Goal: Information Seeking & Learning: Learn about a topic

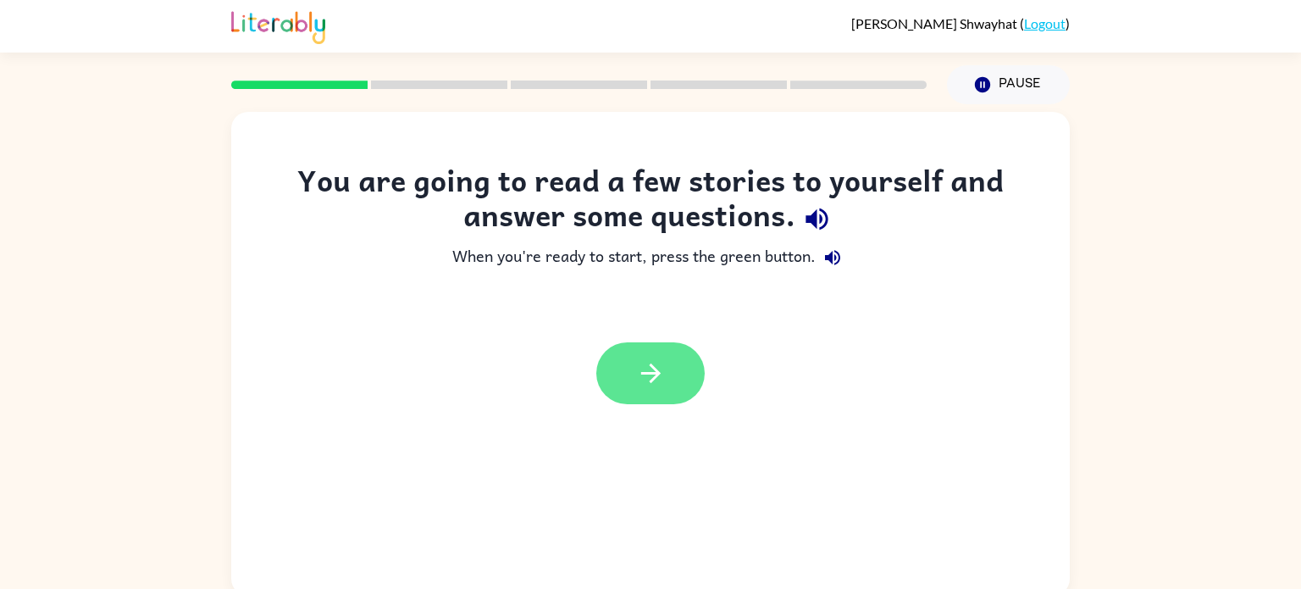
click at [658, 363] on icon "button" at bounding box center [651, 373] width 30 height 30
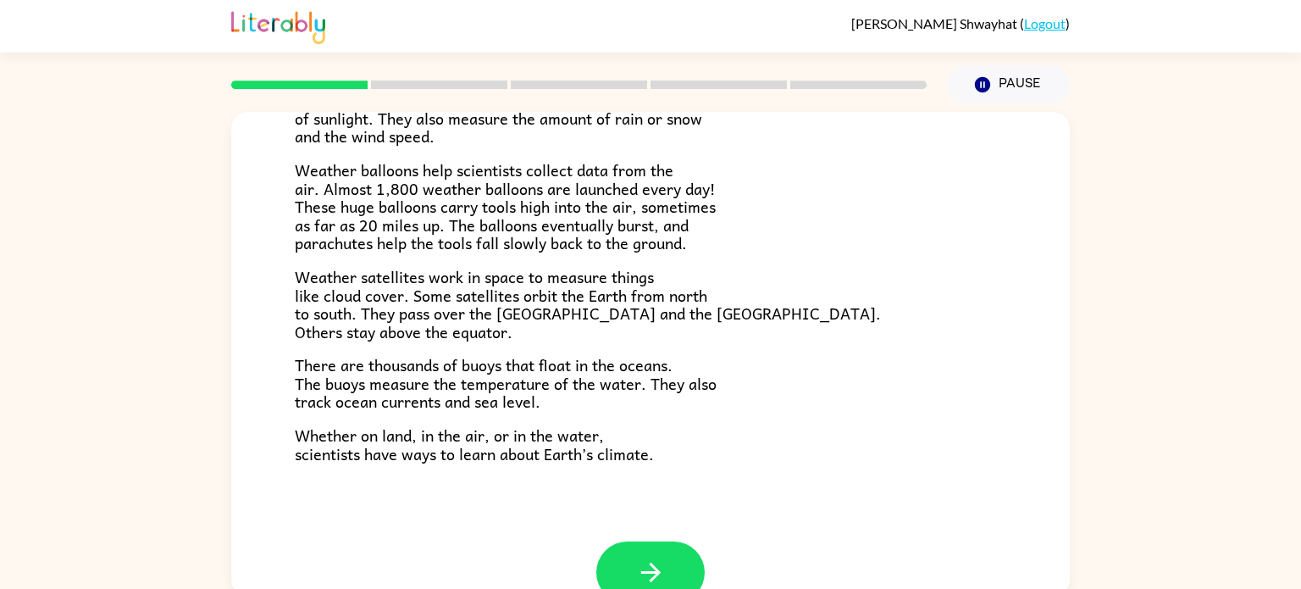
scroll to position [473, 0]
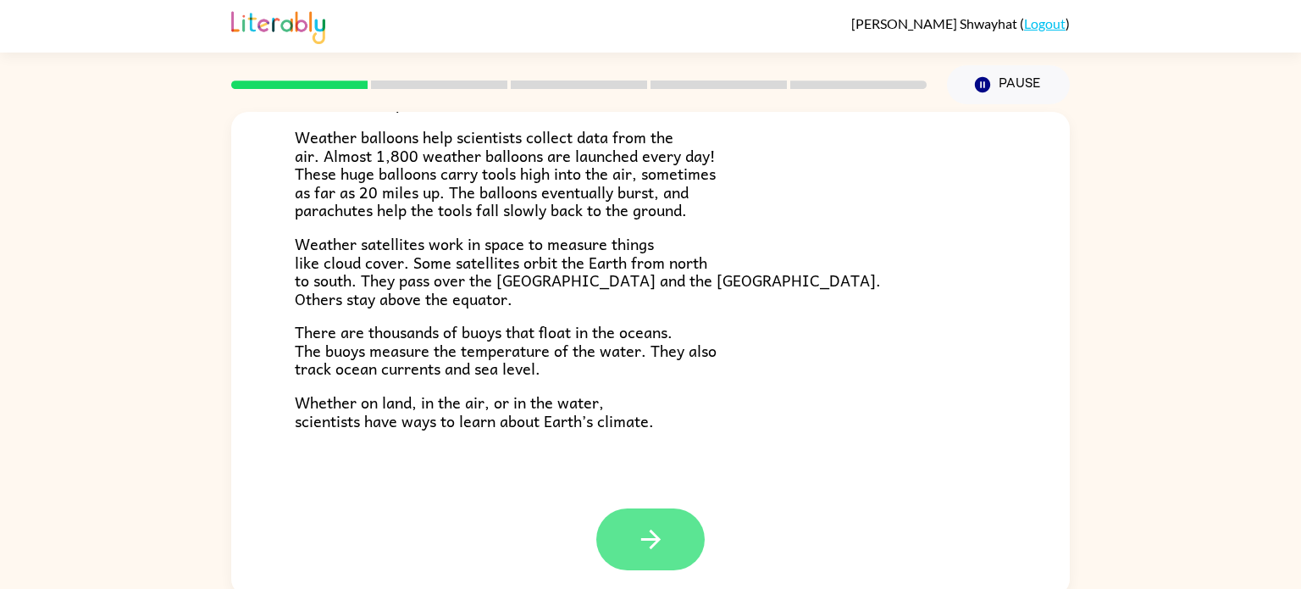
click at [631, 525] on button "button" at bounding box center [650, 539] width 108 height 62
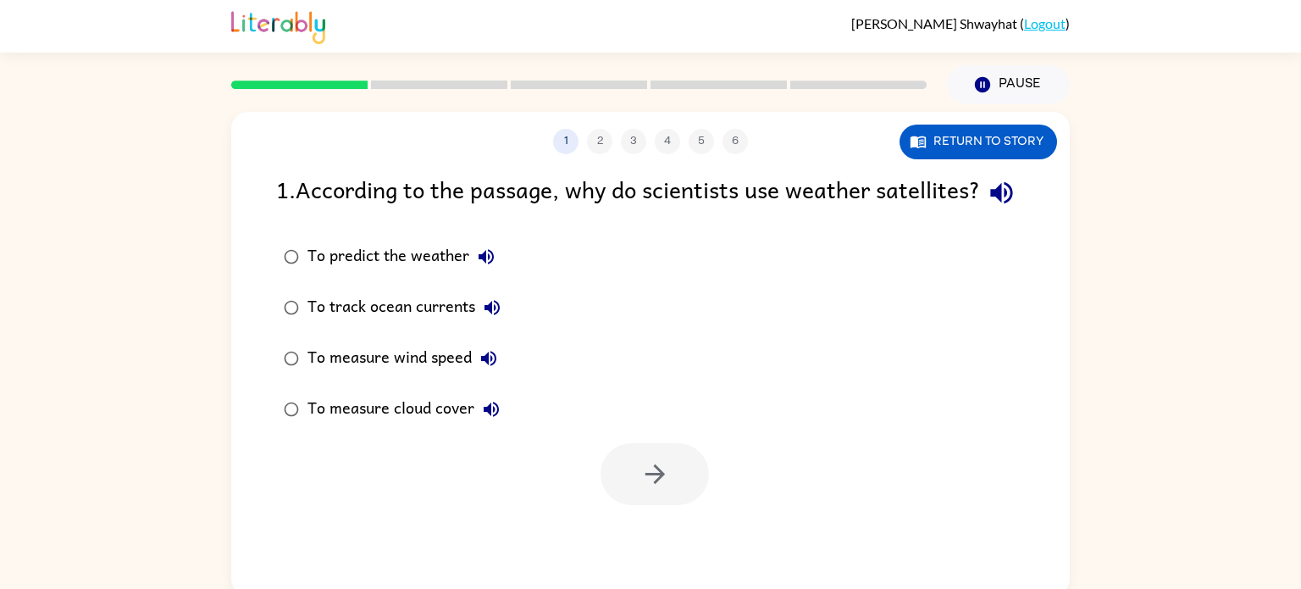
scroll to position [0, 0]
click at [971, 138] on button "Return to story" at bounding box center [978, 142] width 158 height 35
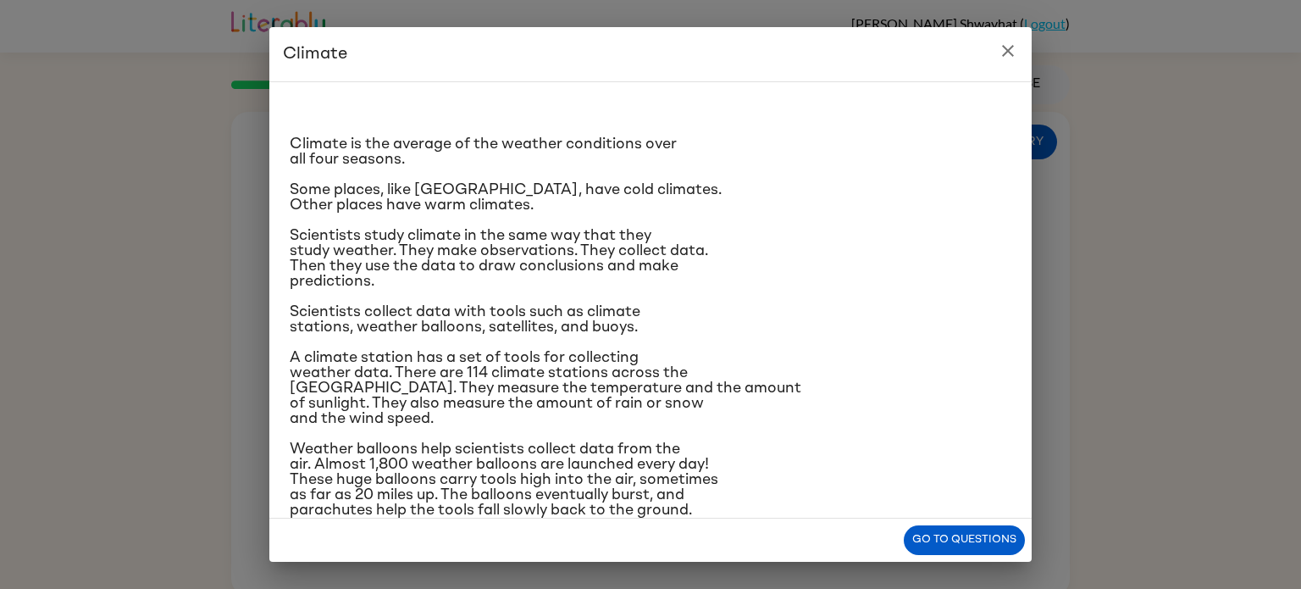
drag, startPoint x: 1028, startPoint y: 132, endPoint x: 1033, endPoint y: 148, distance: 16.9
click at [1033, 148] on div "Climate Climate is the average of the weather conditions over all four seasons.…" at bounding box center [650, 294] width 1301 height 589
click at [1004, 51] on icon "close" at bounding box center [1008, 51] width 20 height 20
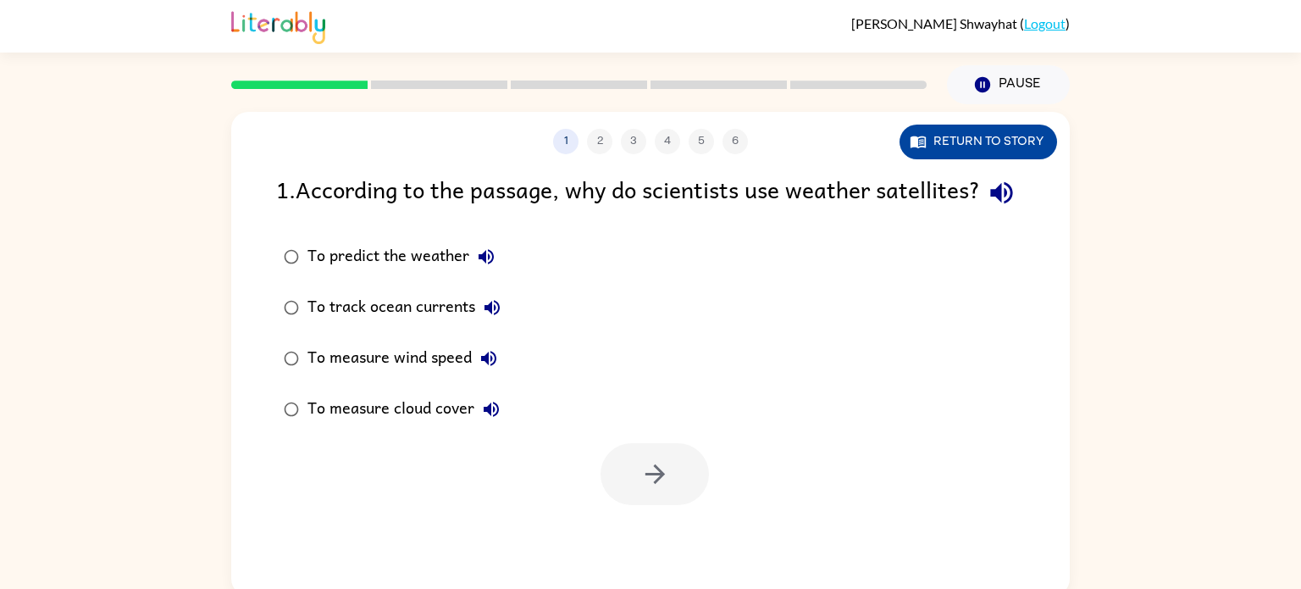
click at [977, 147] on button "Return to story" at bounding box center [978, 142] width 158 height 35
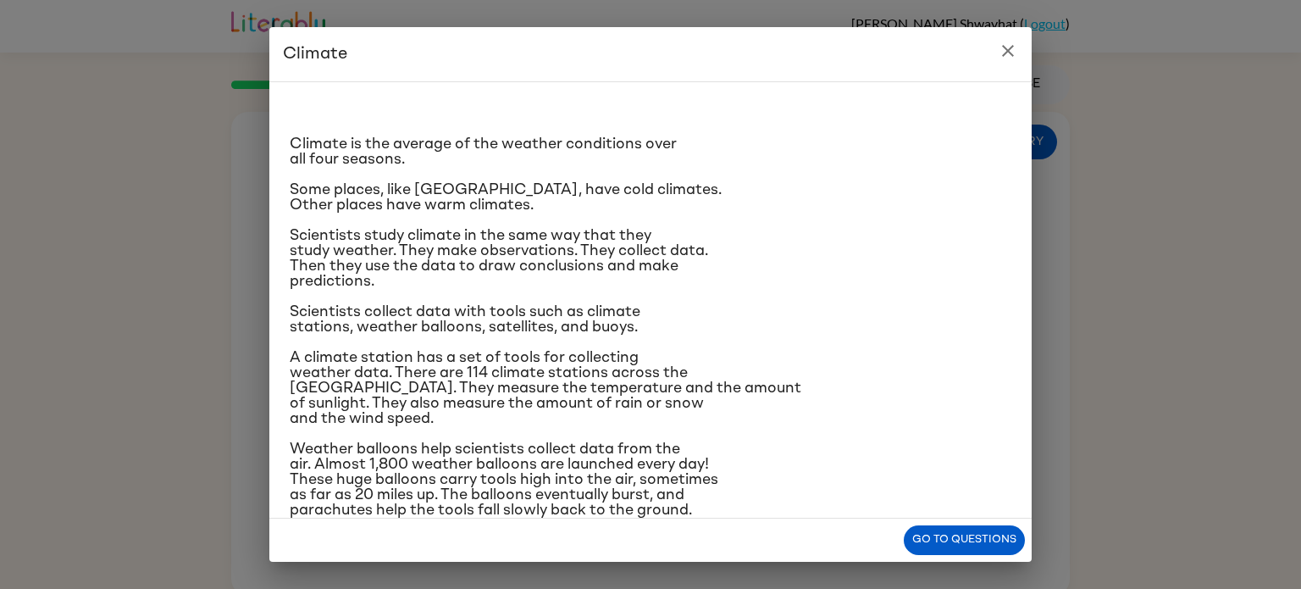
drag, startPoint x: 1021, startPoint y: 116, endPoint x: 1021, endPoint y: 130, distance: 14.4
click at [1021, 130] on div "Climate is the average of the weather conditions over all four seasons. Some pl…" at bounding box center [650, 299] width 762 height 437
click at [1023, 142] on div "Climate is the average of the weather conditions over all four seasons. Some pl…" at bounding box center [650, 299] width 762 height 437
drag, startPoint x: 1032, startPoint y: 141, endPoint x: 1032, endPoint y: 158, distance: 16.1
click at [1032, 158] on div "Climate Climate is the average of the weather conditions over all four seasons.…" at bounding box center [650, 294] width 1301 height 589
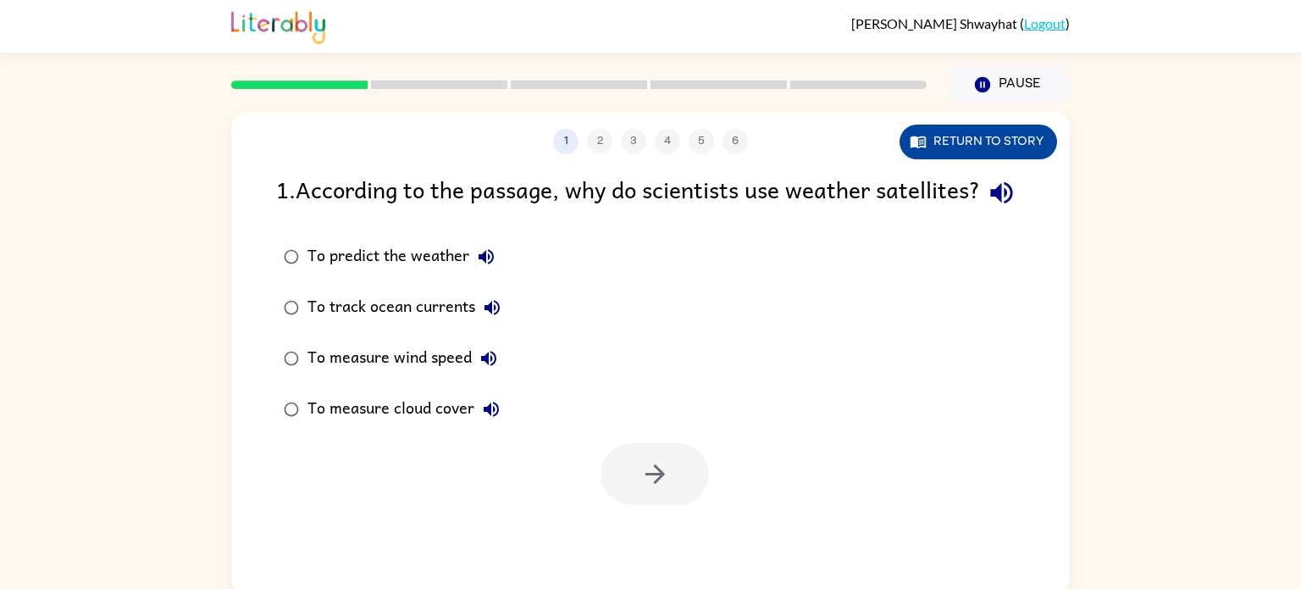
click at [976, 152] on button "Return to story" at bounding box center [978, 142] width 158 height 35
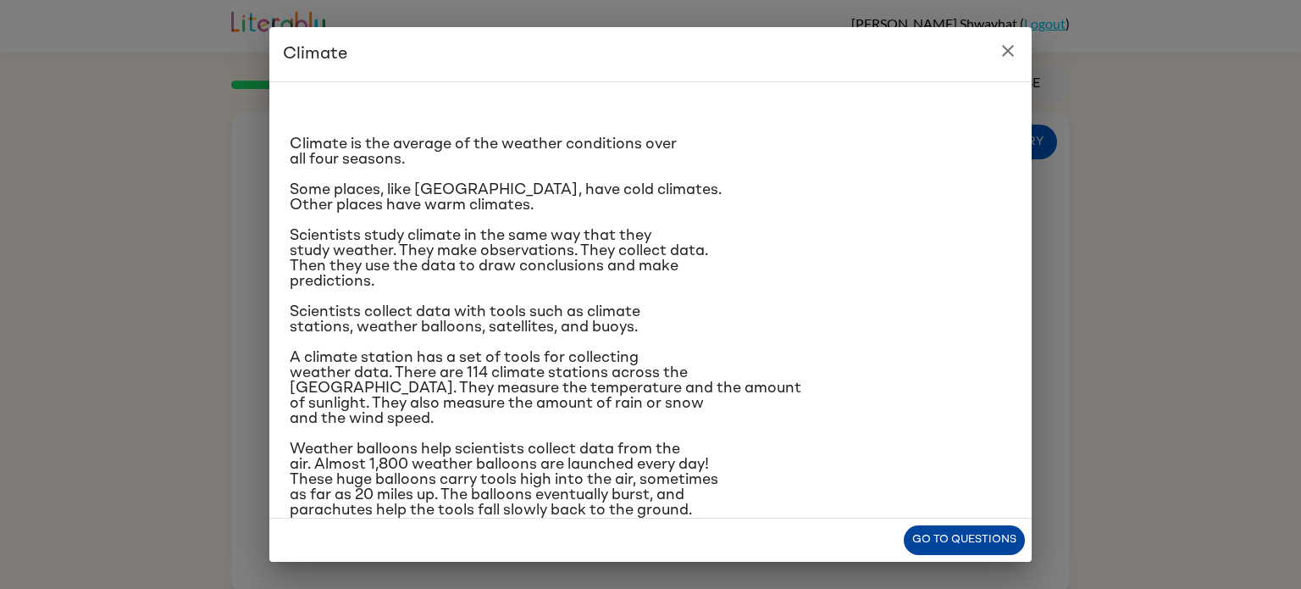
click at [944, 537] on button "Go to questions" at bounding box center [964, 540] width 121 height 30
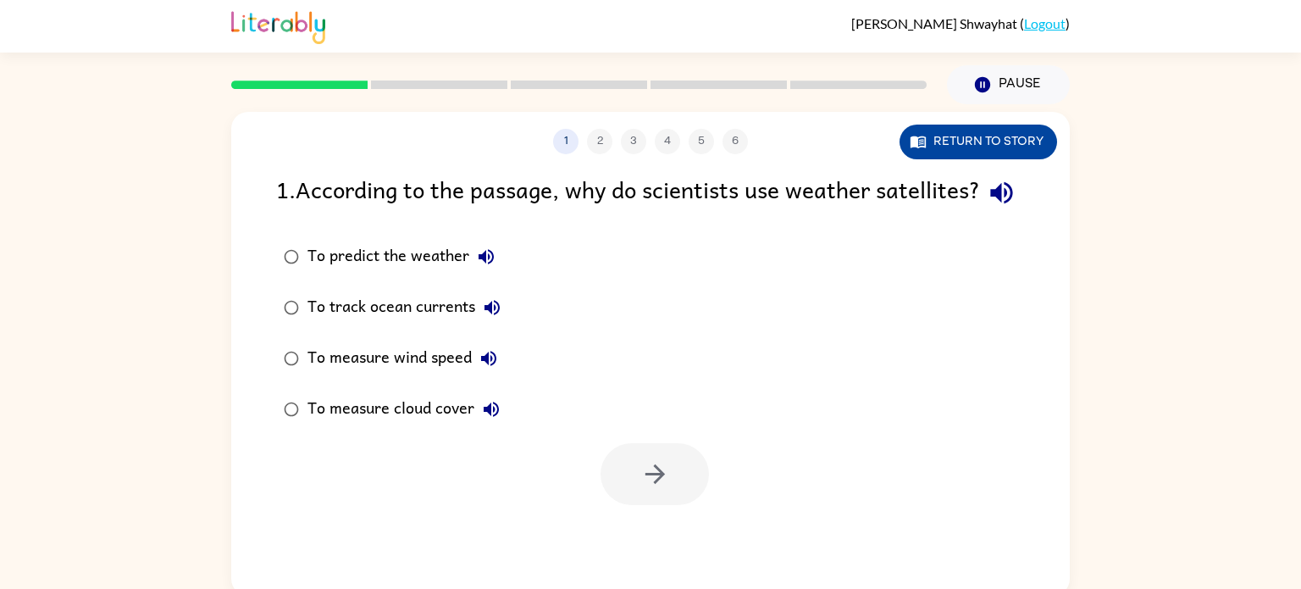
click at [971, 134] on button "Return to story" at bounding box center [978, 142] width 158 height 35
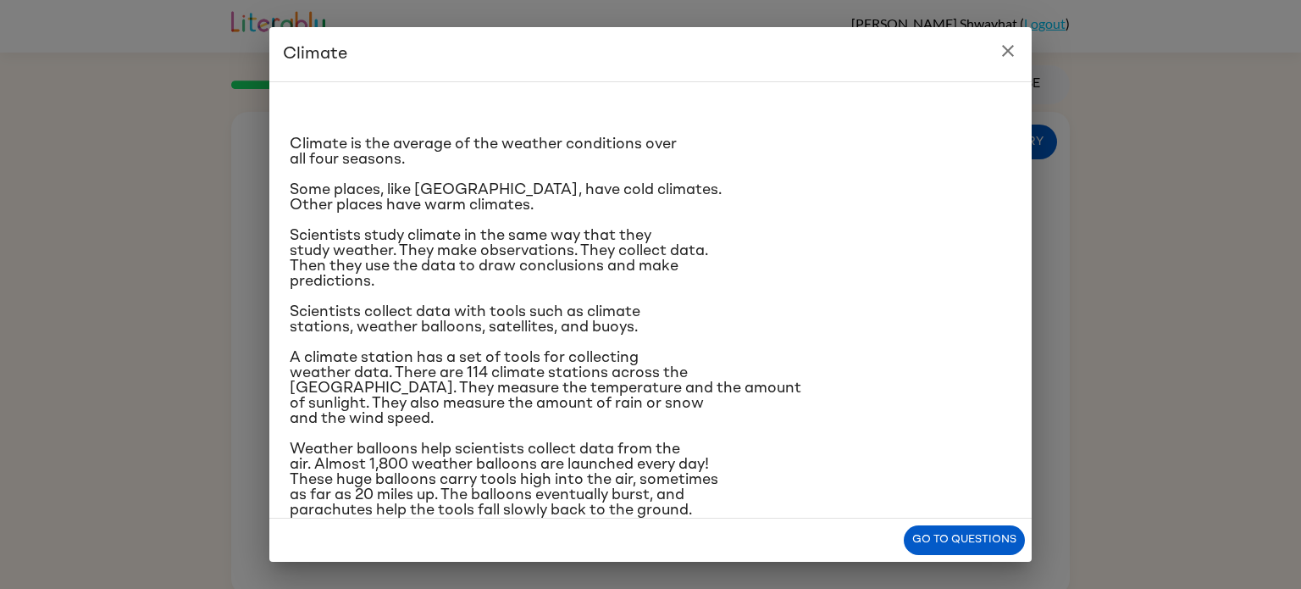
drag, startPoint x: 1030, startPoint y: 239, endPoint x: 993, endPoint y: 235, distance: 37.5
click at [993, 235] on div "Climate is the average of the weather conditions over all four seasons. Some pl…" at bounding box center [650, 299] width 762 height 437
drag, startPoint x: 483, startPoint y: 271, endPoint x: 486, endPoint y: 299, distance: 28.2
click at [486, 299] on div "Climate is the average of the weather conditions over all four seasons. Some pl…" at bounding box center [651, 398] width 722 height 605
click at [487, 307] on span "Scientists collect data with tools such as climate stations, weather balloons, …" at bounding box center [465, 319] width 351 height 30
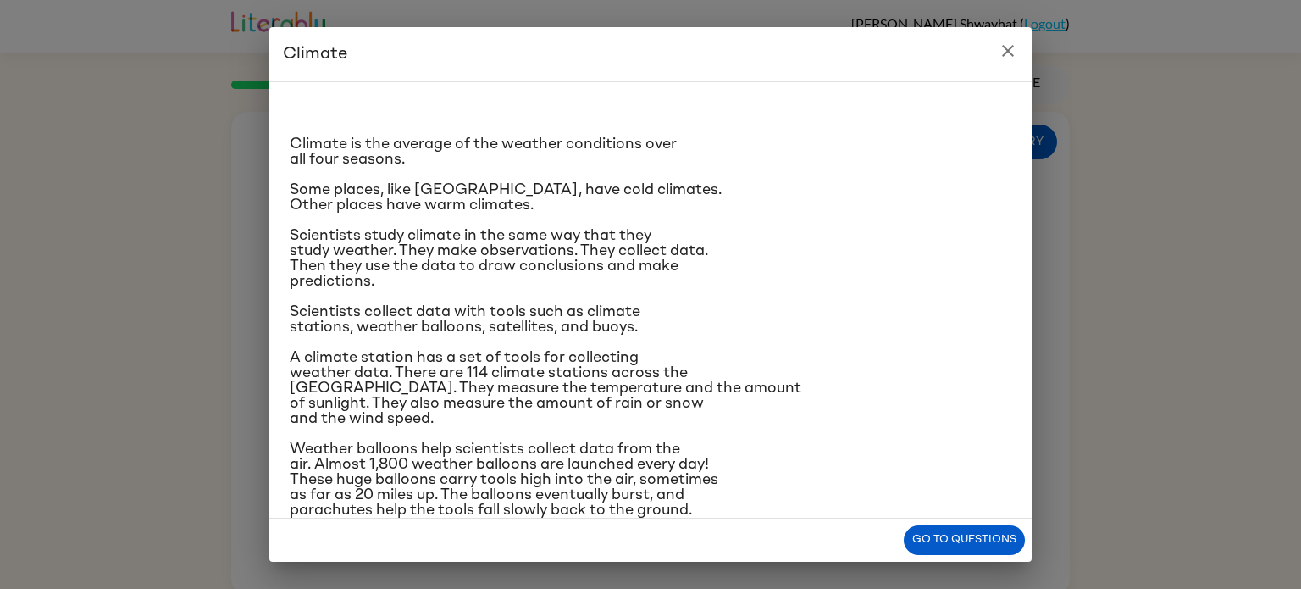
click at [486, 311] on span "Scientists collect data with tools such as climate stations, weather balloons, …" at bounding box center [465, 319] width 351 height 30
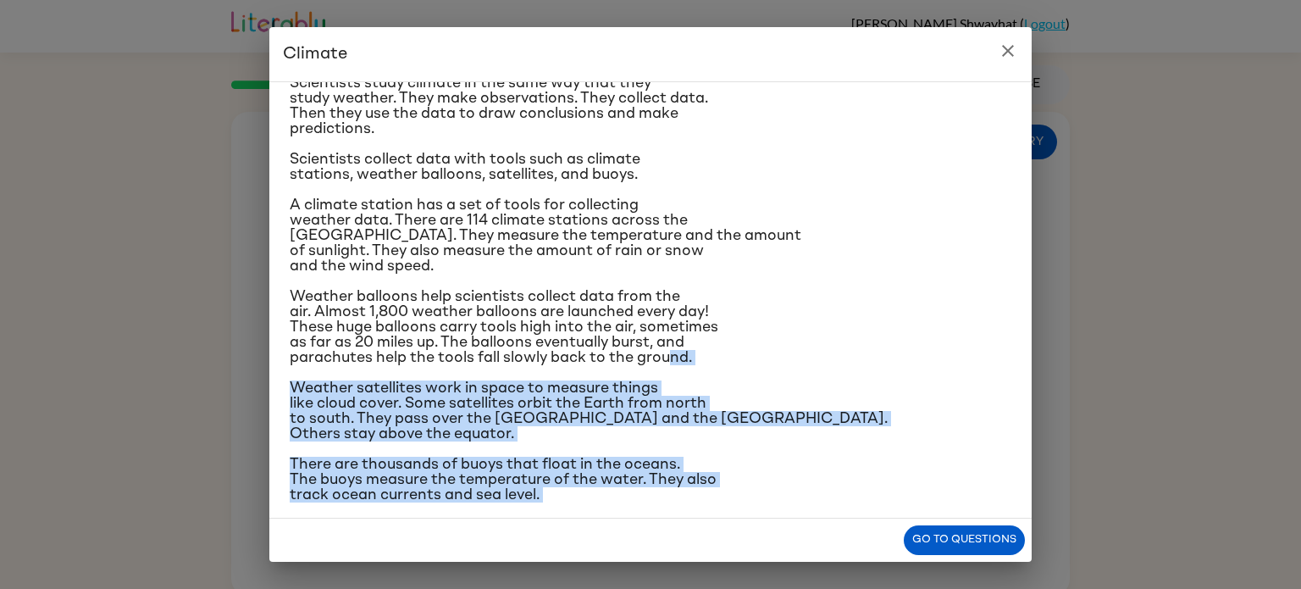
scroll to position [201, 0]
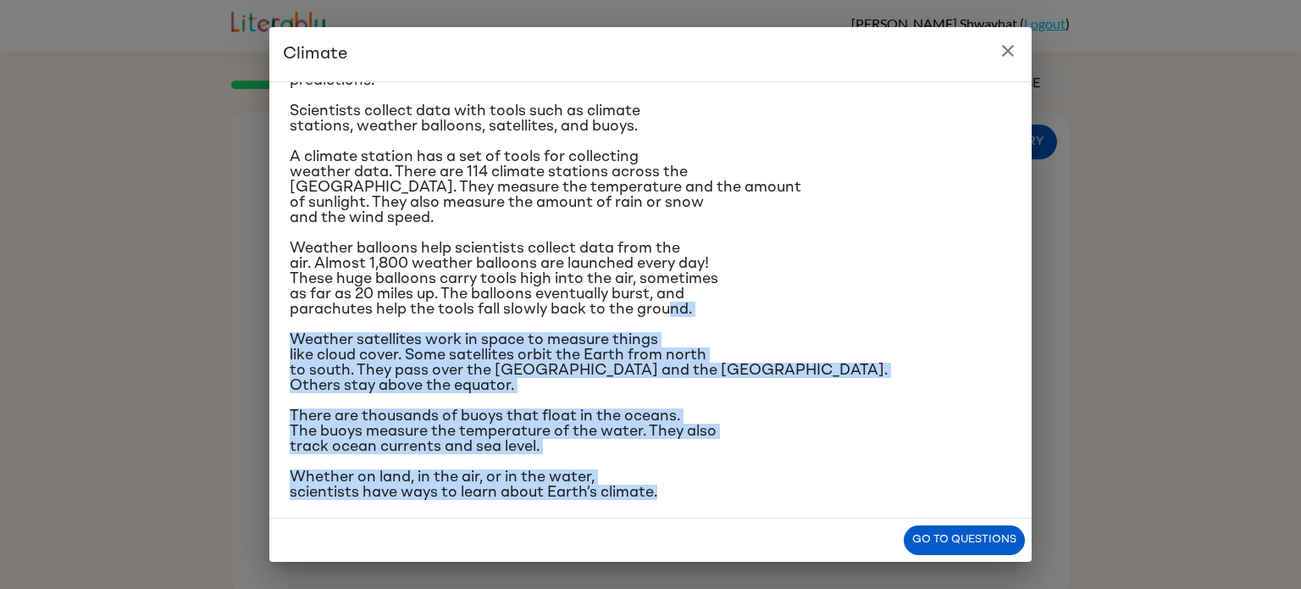
drag, startPoint x: 672, startPoint y: 498, endPoint x: 678, endPoint y: 519, distance: 22.2
click at [678, 519] on div "Climate Climate is the average of the weather conditions over all four seasons.…" at bounding box center [650, 294] width 762 height 534
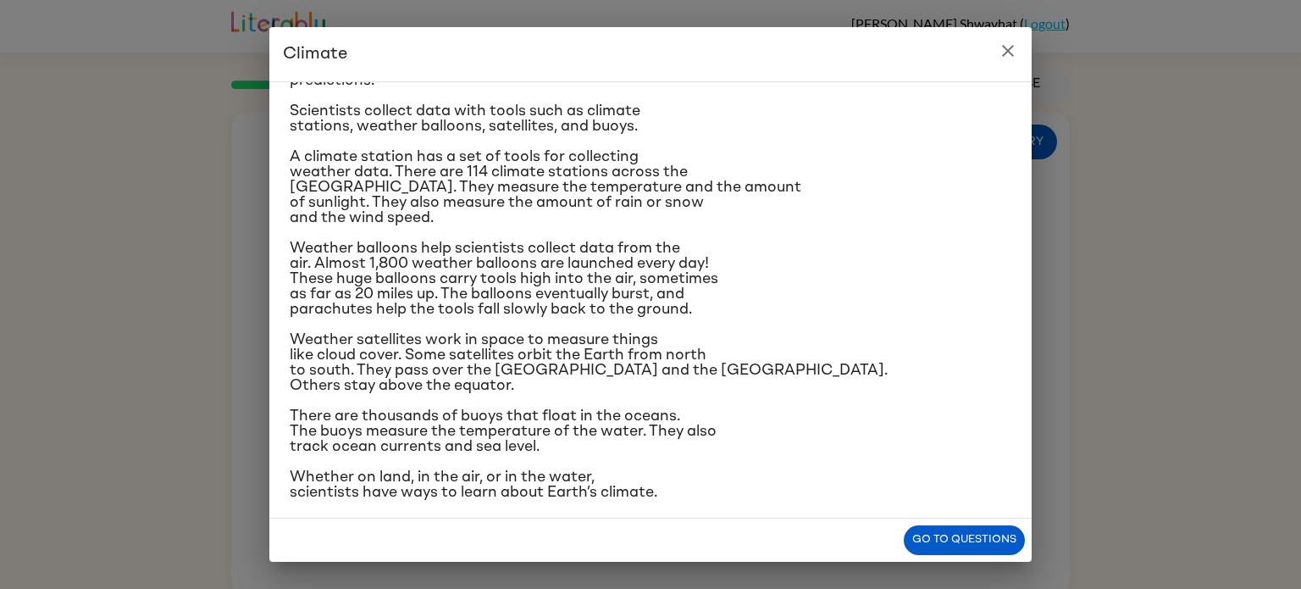
click at [678, 519] on div "Go to questions" at bounding box center [650, 539] width 762 height 43
click at [1013, 48] on icon "close" at bounding box center [1008, 51] width 20 height 20
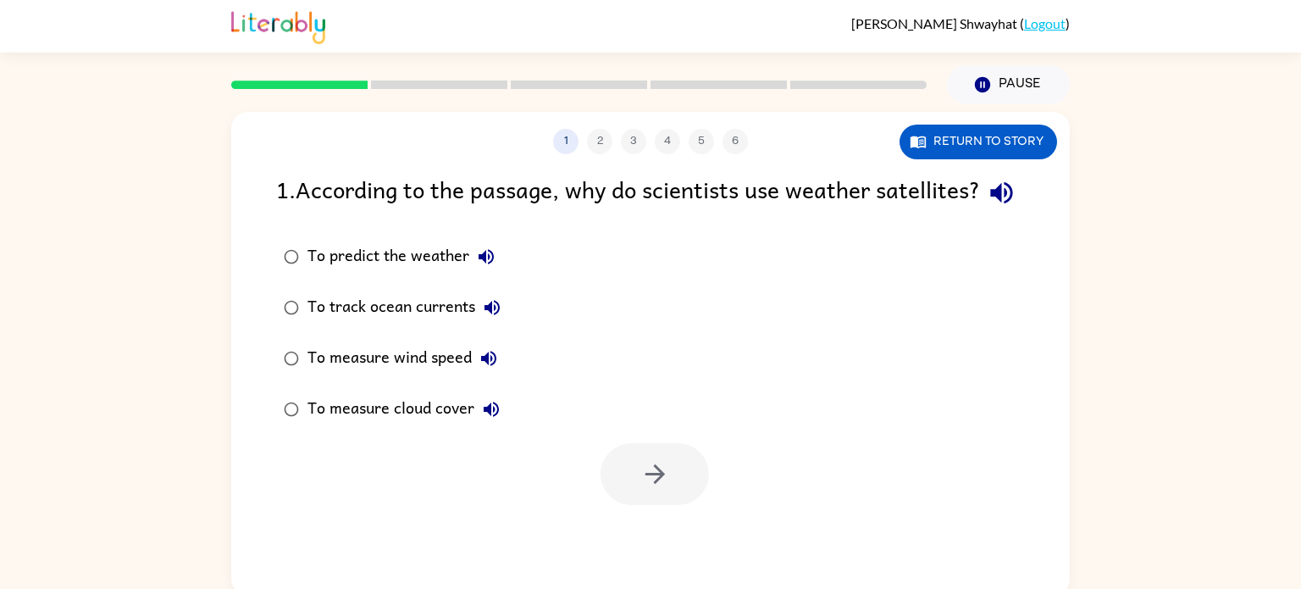
click at [399, 426] on div "To measure cloud cover" at bounding box center [407, 409] width 201 height 34
click at [727, 497] on div at bounding box center [650, 470] width 839 height 70
click at [681, 500] on button "button" at bounding box center [655, 474] width 108 height 62
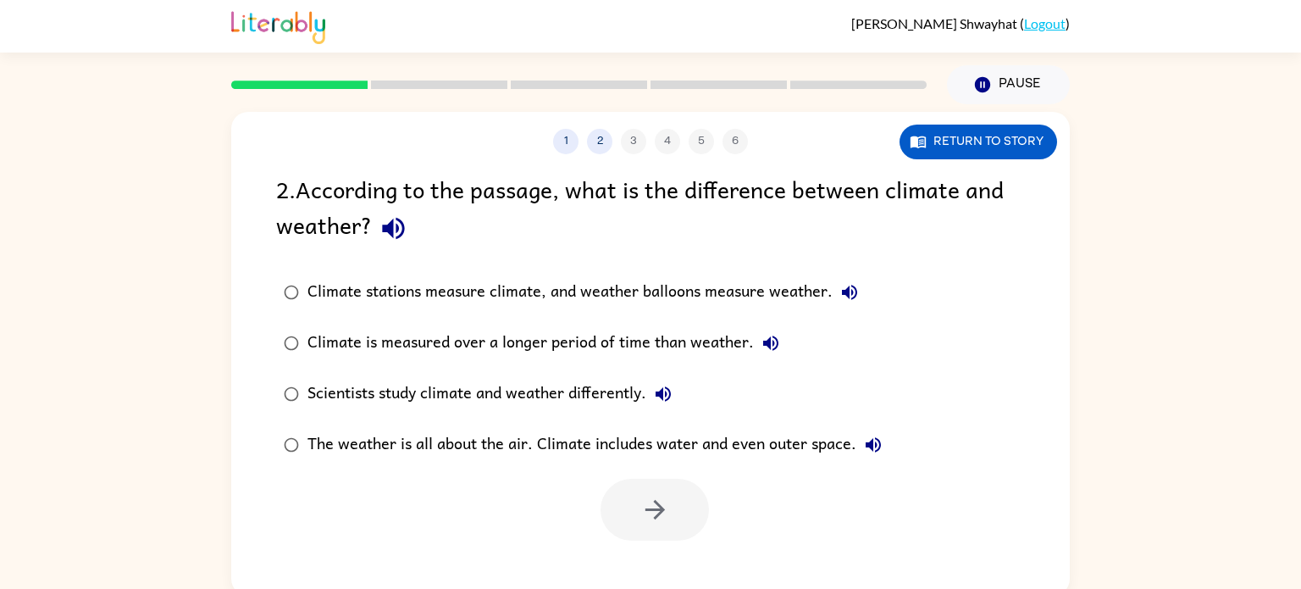
click at [490, 341] on div "Climate is measured over a longer period of time than weather." at bounding box center [547, 343] width 480 height 34
click at [642, 518] on icon "button" at bounding box center [655, 510] width 30 height 30
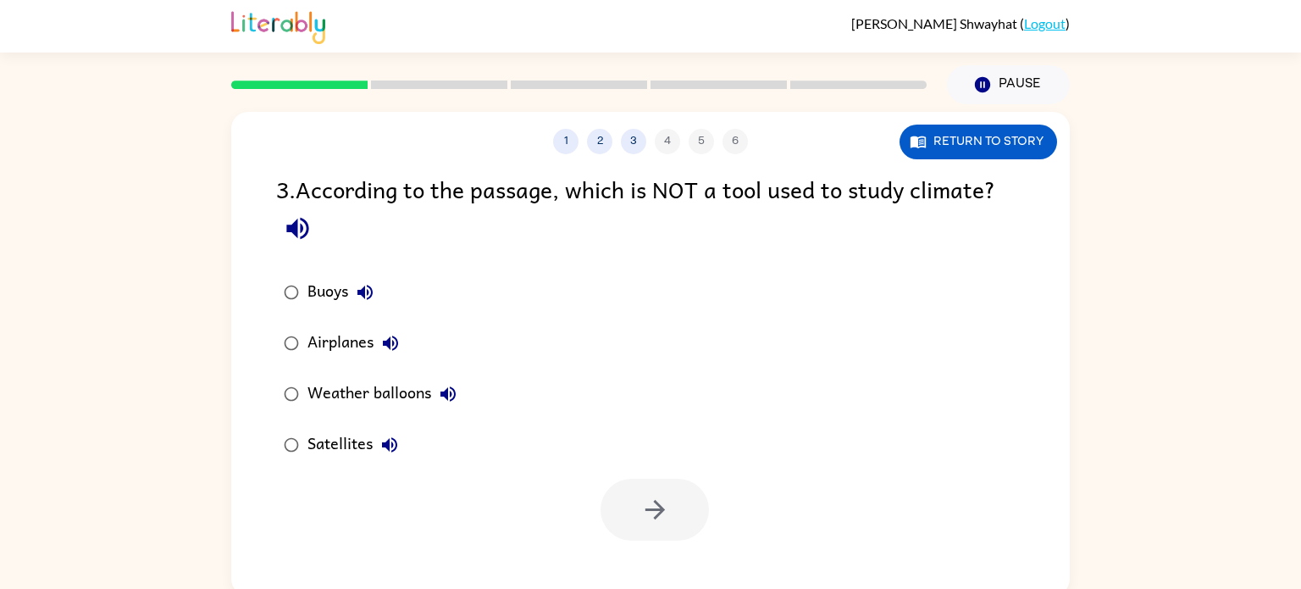
click at [312, 353] on div "Airplanes" at bounding box center [357, 343] width 100 height 34
click at [684, 506] on button "button" at bounding box center [655, 510] width 108 height 62
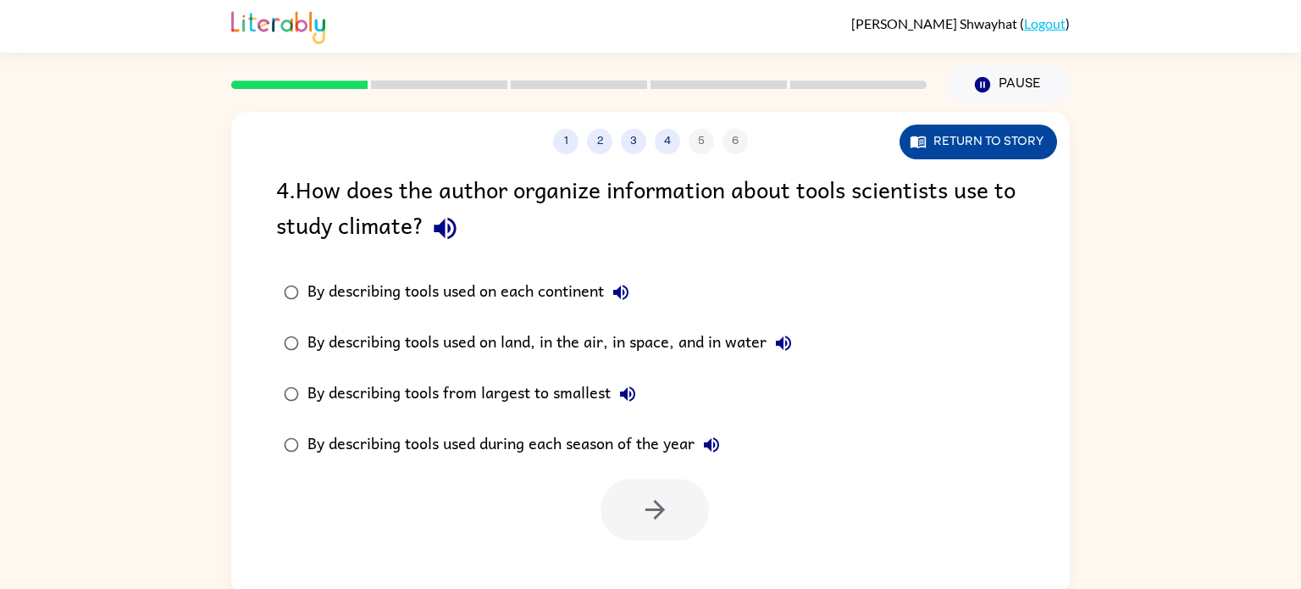
click at [916, 130] on button "Return to story" at bounding box center [978, 142] width 158 height 35
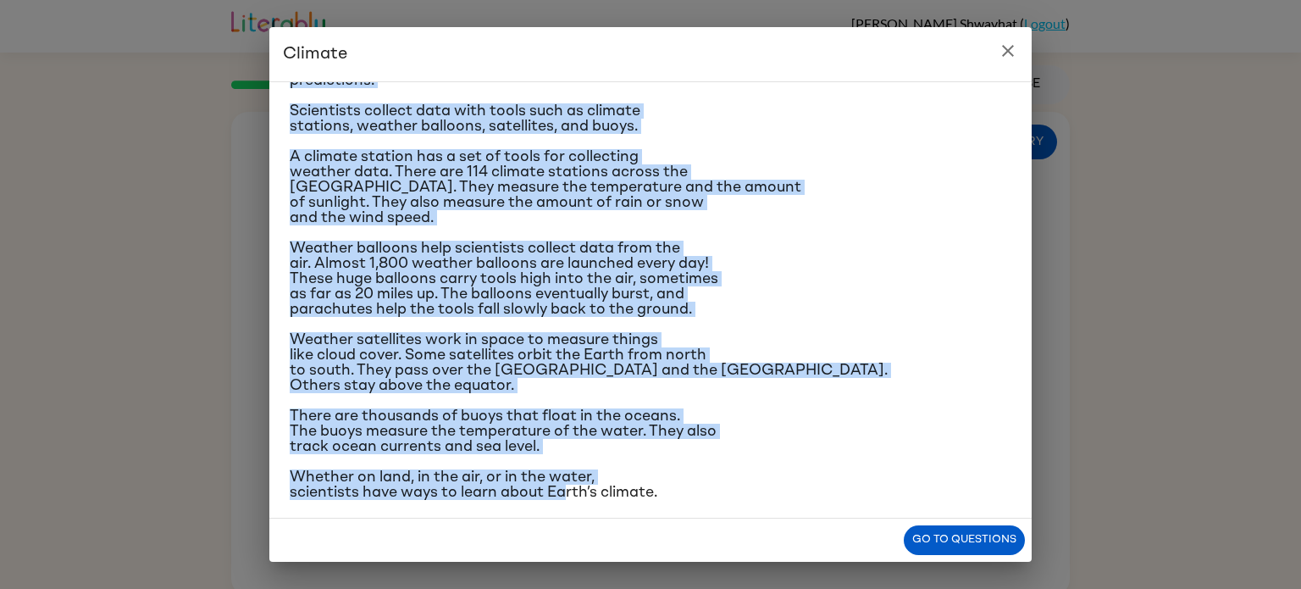
drag, startPoint x: 615, startPoint y: 247, endPoint x: 567, endPoint y: 512, distance: 269.3
click at [567, 512] on div "Climate is the average of the weather conditions over all four seasons. Some pl…" at bounding box center [650, 299] width 762 height 437
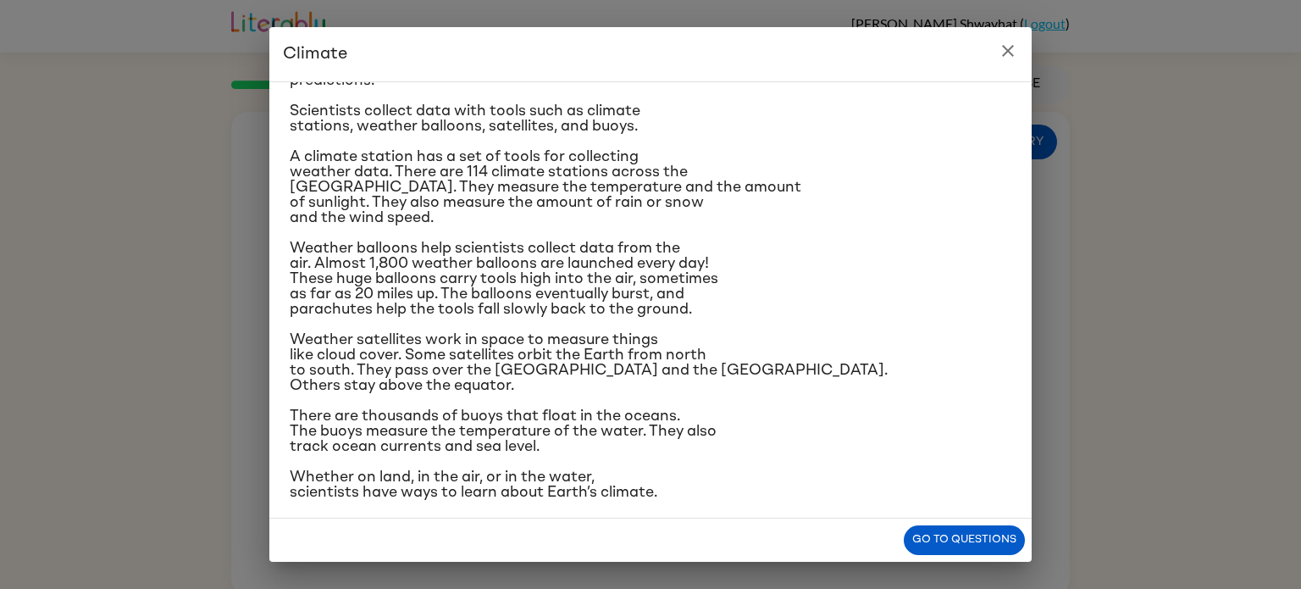
click at [840, 494] on div "Climate is the average of the weather conditions over all four seasons. Some pl…" at bounding box center [650, 299] width 762 height 437
click at [965, 538] on button "Go to questions" at bounding box center [964, 540] width 121 height 30
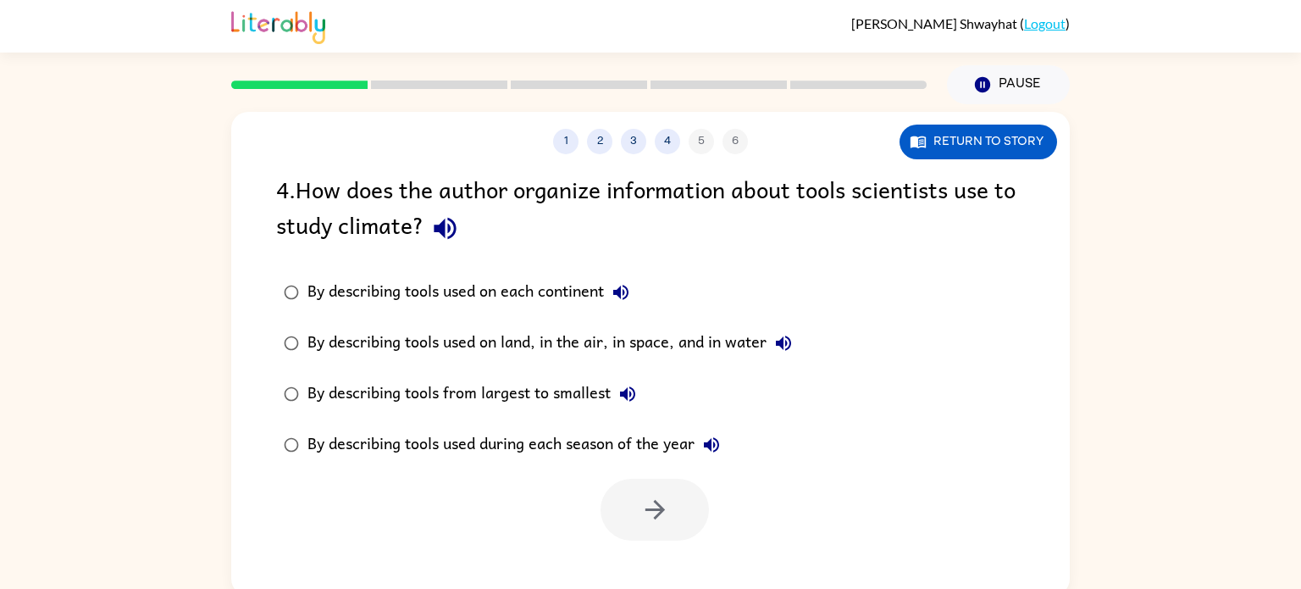
click at [477, 332] on div "By describing tools used on land, in the air, in space, and in water" at bounding box center [553, 343] width 493 height 34
click at [650, 533] on button "button" at bounding box center [655, 510] width 108 height 62
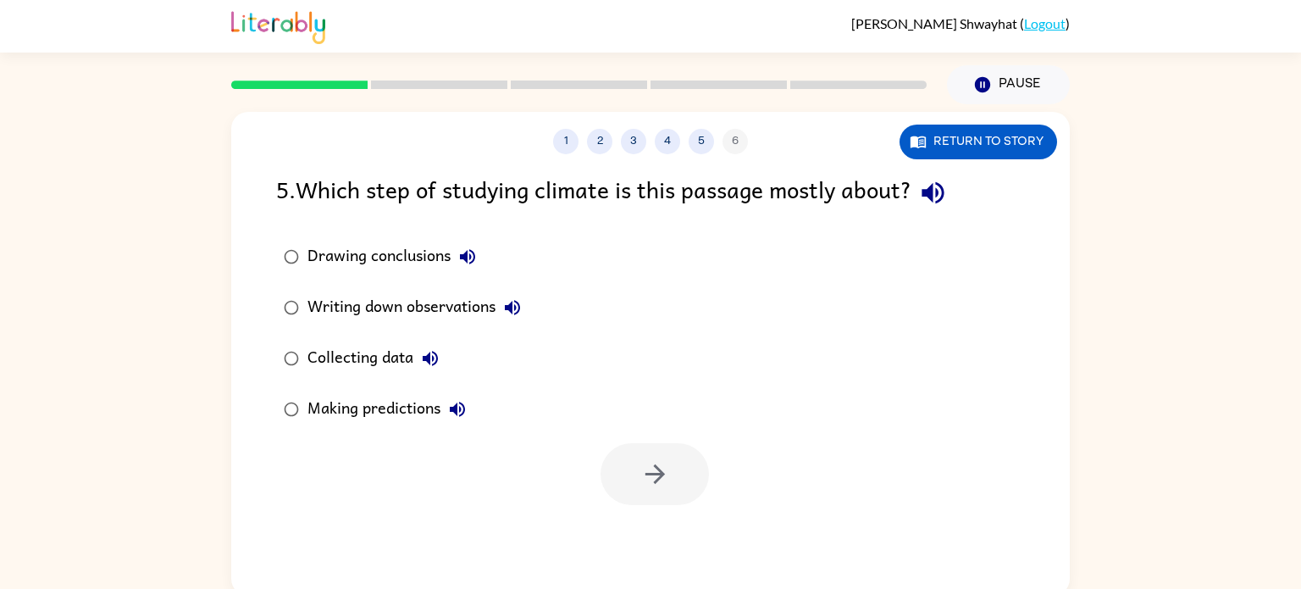
click at [401, 357] on div "Collecting data" at bounding box center [377, 358] width 140 height 34
click at [649, 478] on icon "button" at bounding box center [655, 474] width 30 height 30
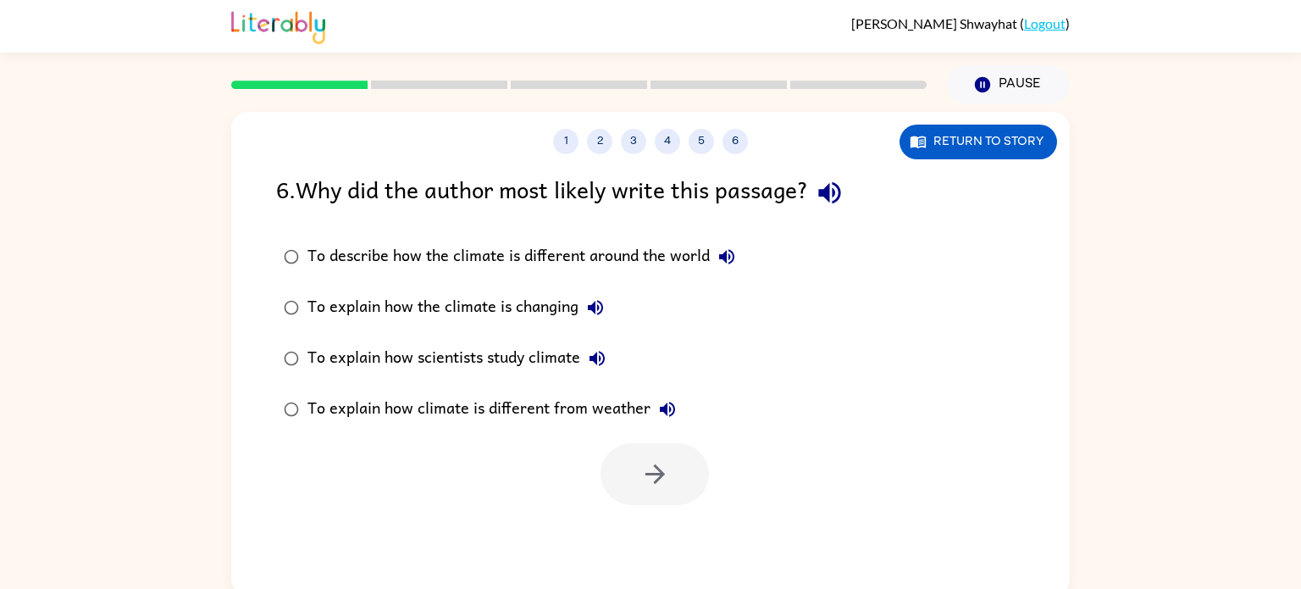
click at [387, 354] on div "To explain how scientists study climate" at bounding box center [460, 358] width 307 height 34
click at [622, 477] on button "button" at bounding box center [655, 474] width 108 height 62
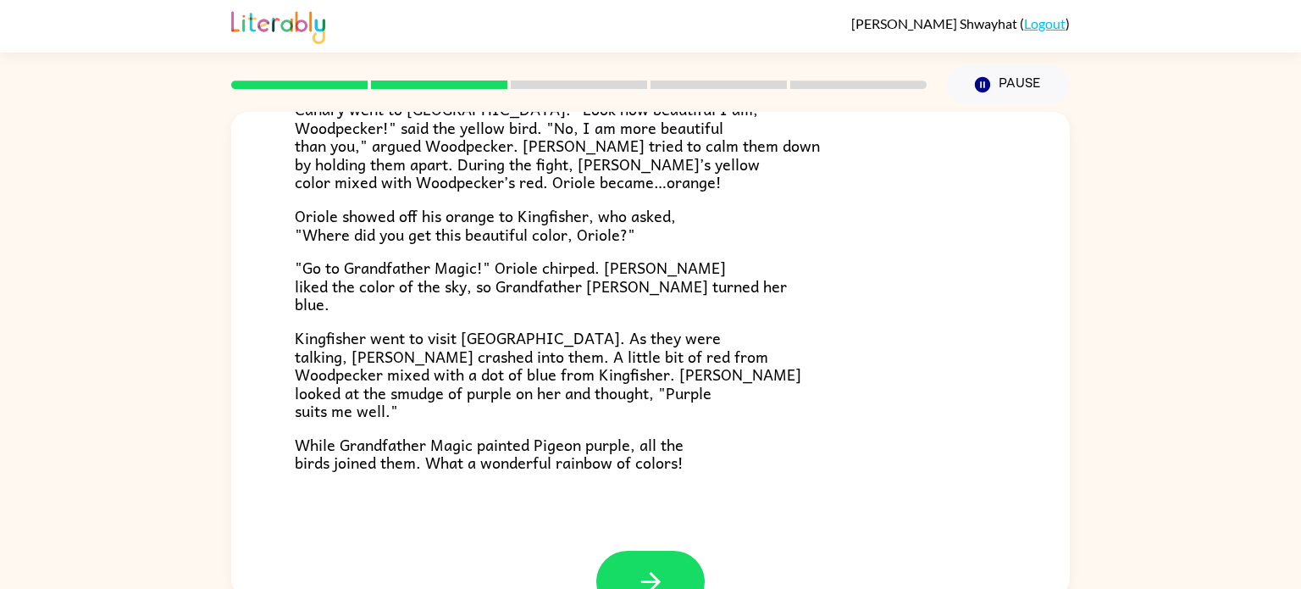
scroll to position [437, 0]
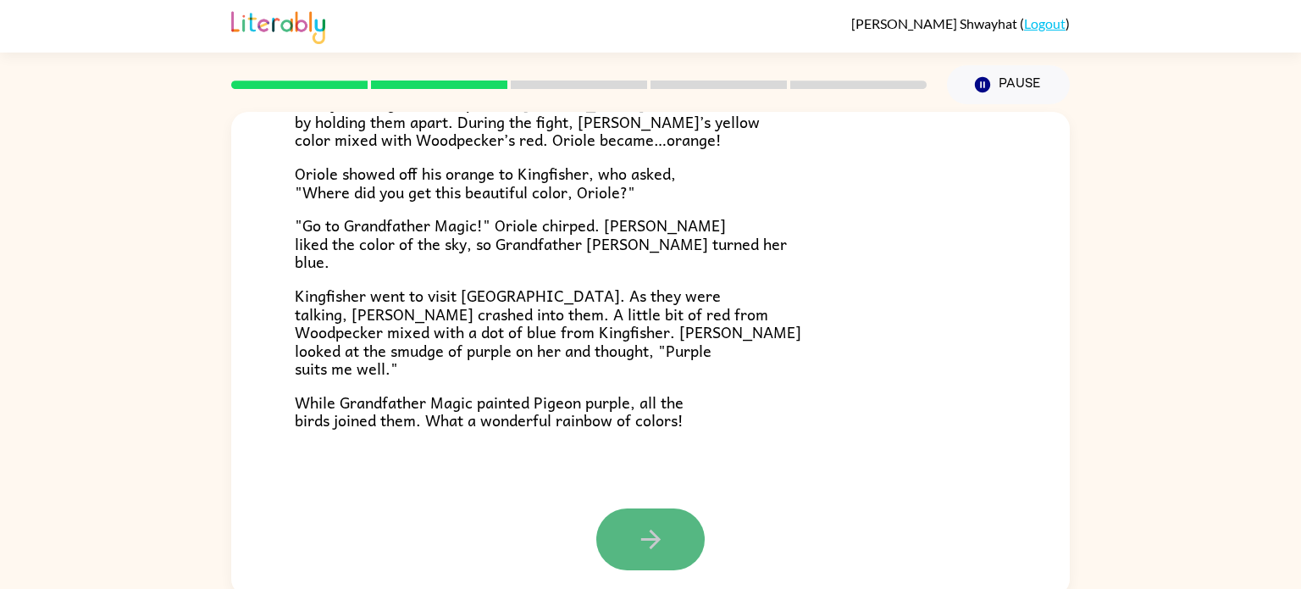
click at [639, 534] on icon "button" at bounding box center [651, 539] width 30 height 30
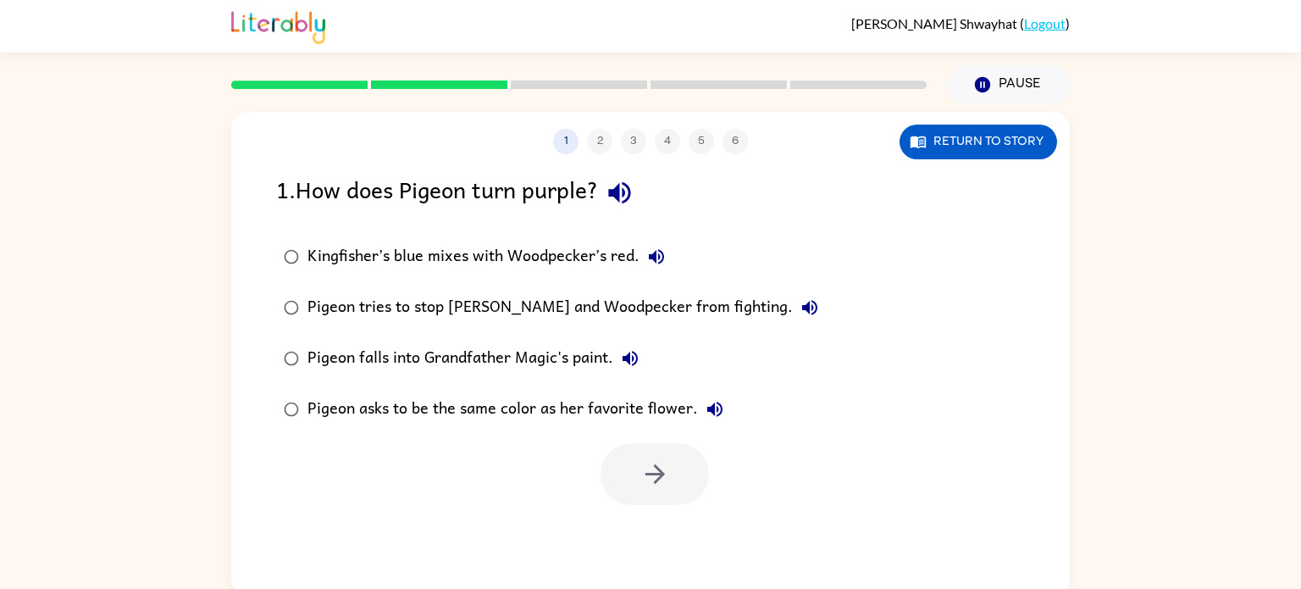
click at [472, 256] on div "Kingfisher’s blue mixes with Woodpecker’s red." at bounding box center [490, 257] width 366 height 34
click at [646, 453] on button "button" at bounding box center [655, 474] width 108 height 62
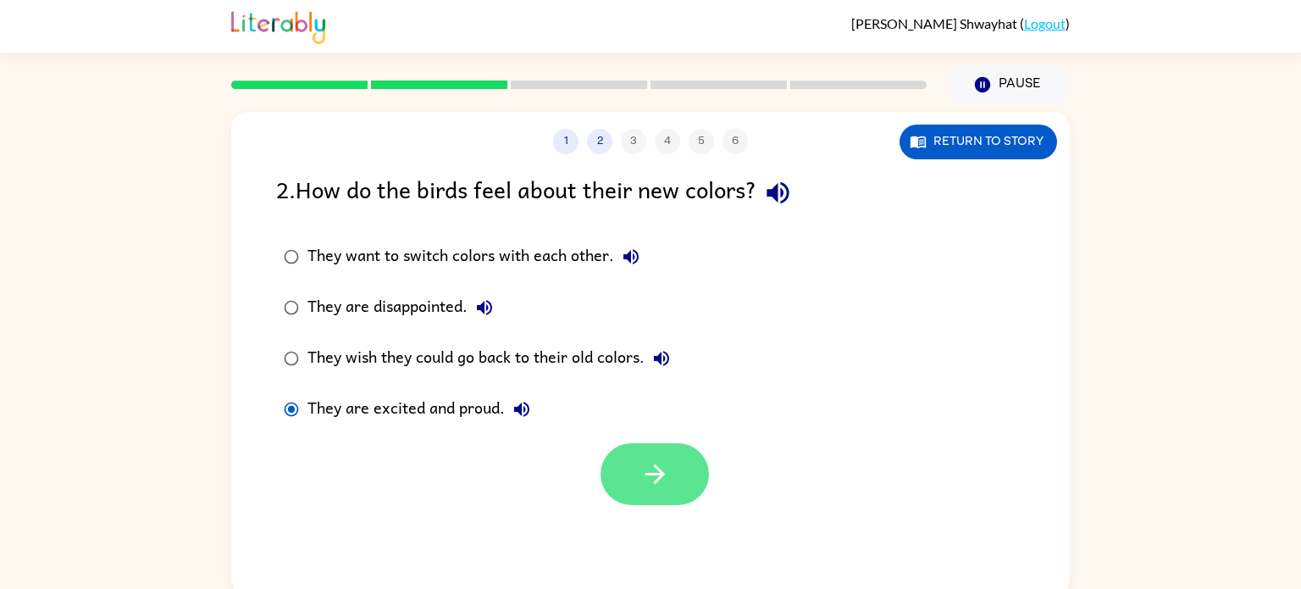
click at [628, 467] on button "button" at bounding box center [655, 474] width 108 height 62
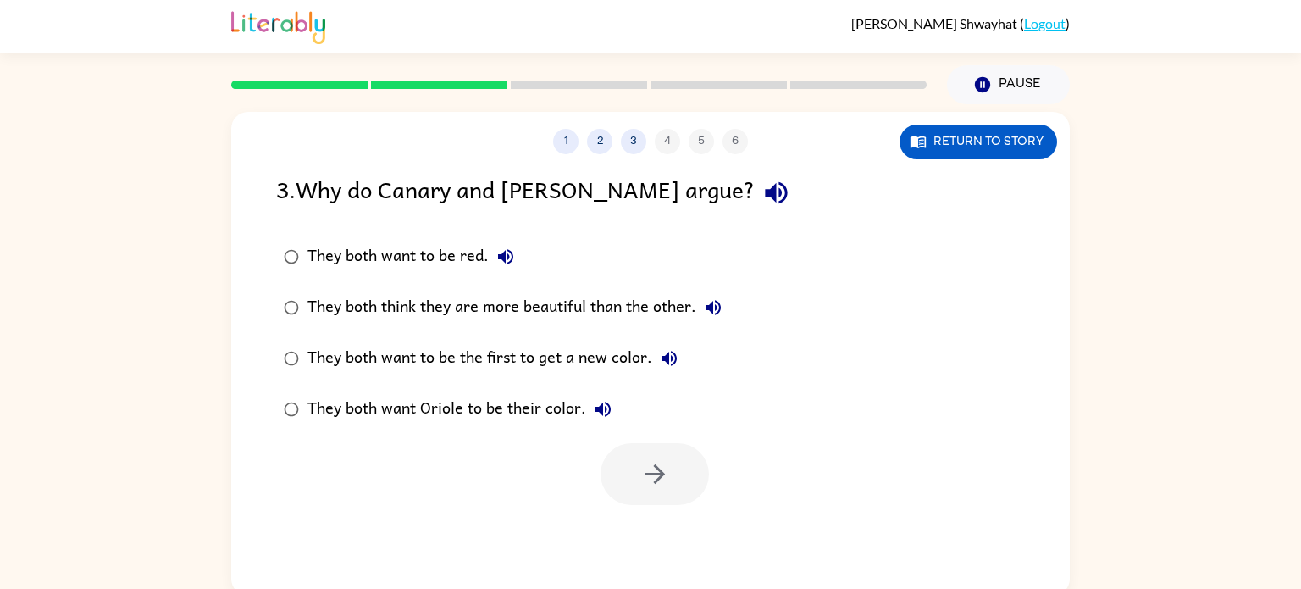
click at [470, 307] on div "They both think they are more beautiful than the other." at bounding box center [518, 308] width 423 height 34
click at [632, 479] on button "button" at bounding box center [655, 474] width 108 height 62
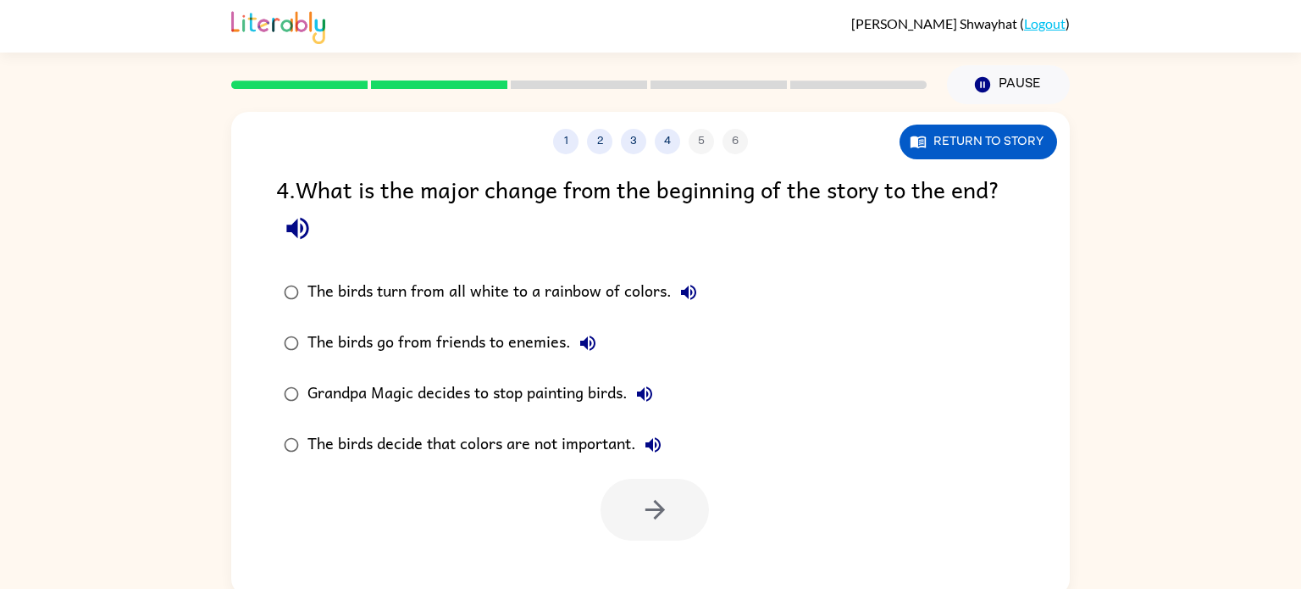
click at [481, 291] on div "The birds turn from all white to a rainbow of colors." at bounding box center [506, 292] width 398 height 34
click at [645, 505] on icon "button" at bounding box center [655, 510] width 30 height 30
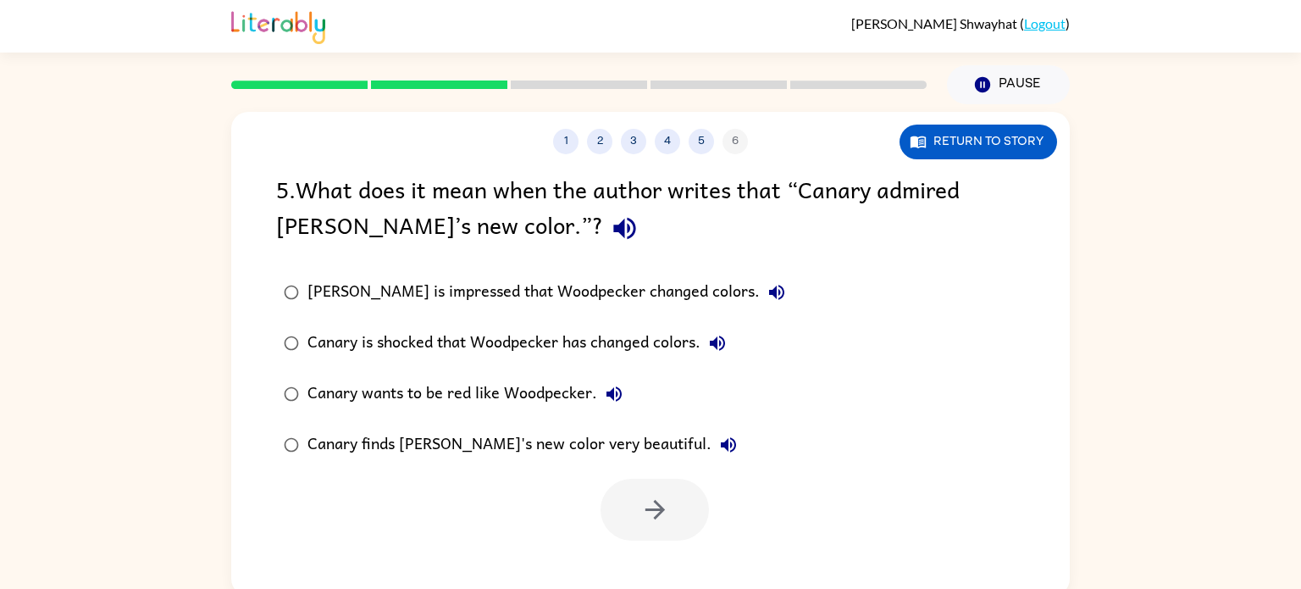
click at [509, 396] on div "Canary wants to be red like Woodpecker." at bounding box center [469, 394] width 324 height 34
click at [617, 500] on button "button" at bounding box center [655, 510] width 108 height 62
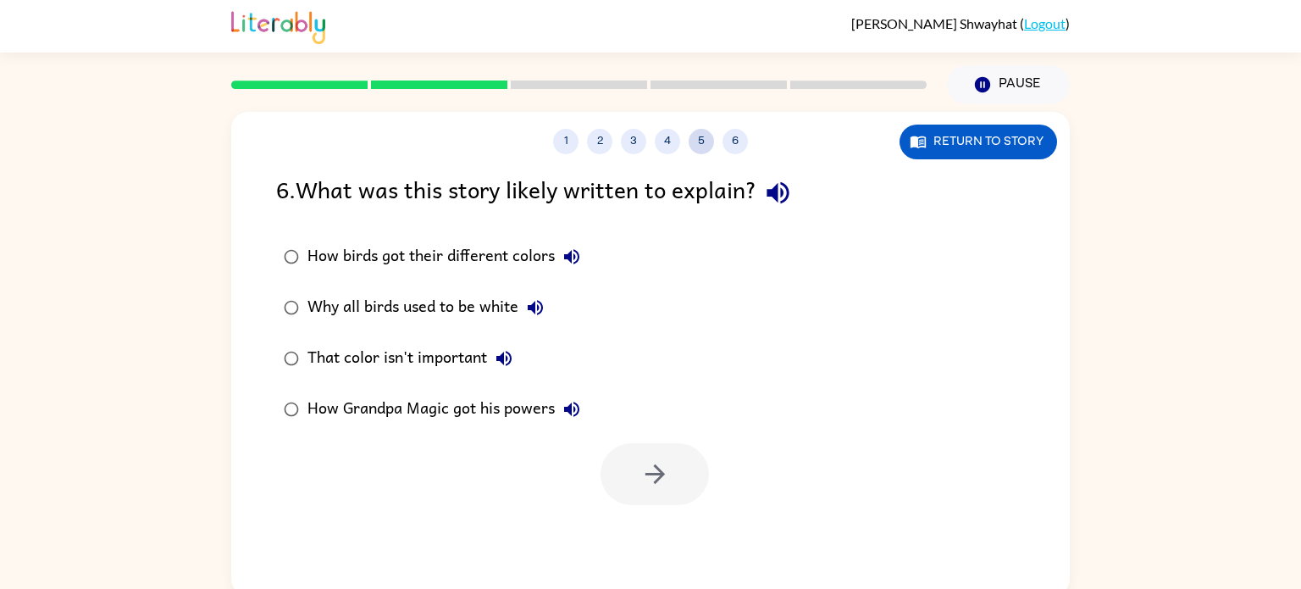
click at [702, 141] on button "5" at bounding box center [701, 141] width 25 height 25
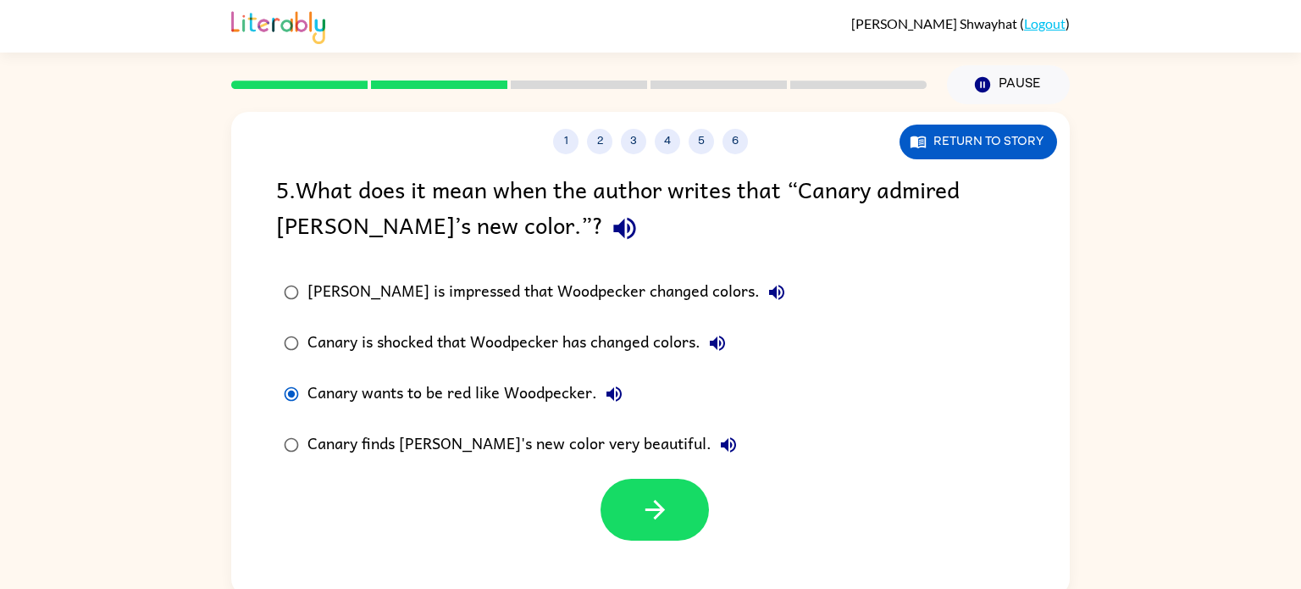
click at [483, 440] on div "Canary finds [PERSON_NAME]'s new color very beautiful." at bounding box center [526, 445] width 438 height 34
click at [657, 498] on icon "button" at bounding box center [655, 510] width 30 height 30
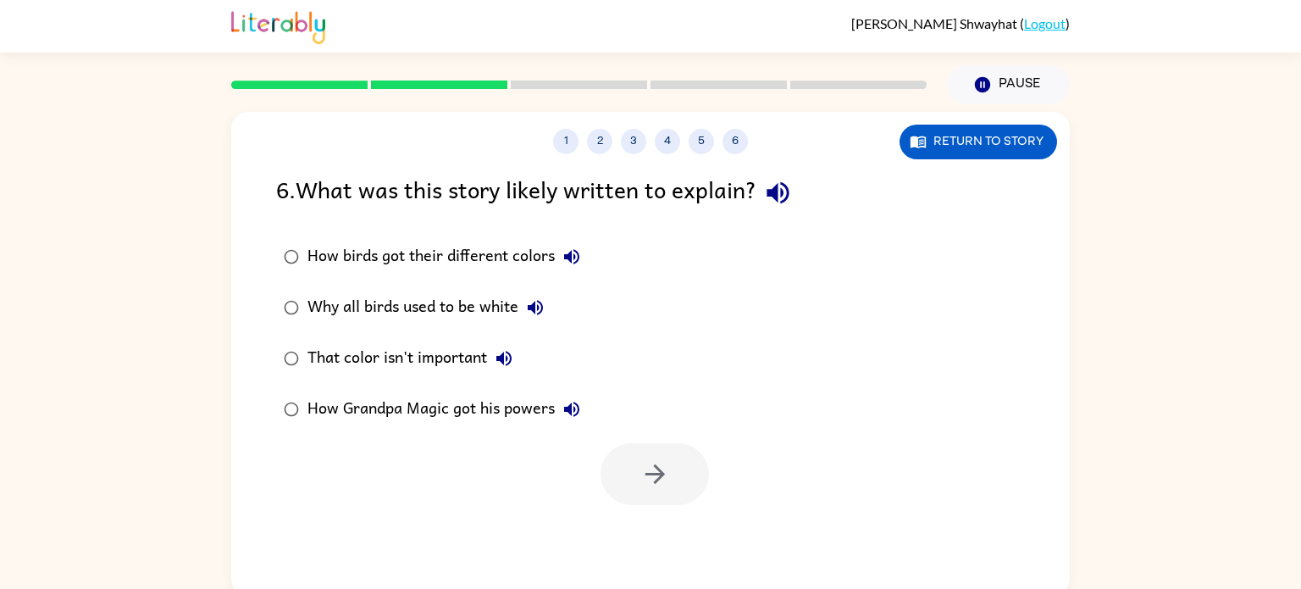
click at [425, 252] on div "How birds got their different colors" at bounding box center [447, 257] width 281 height 34
click at [664, 455] on button "button" at bounding box center [655, 474] width 108 height 62
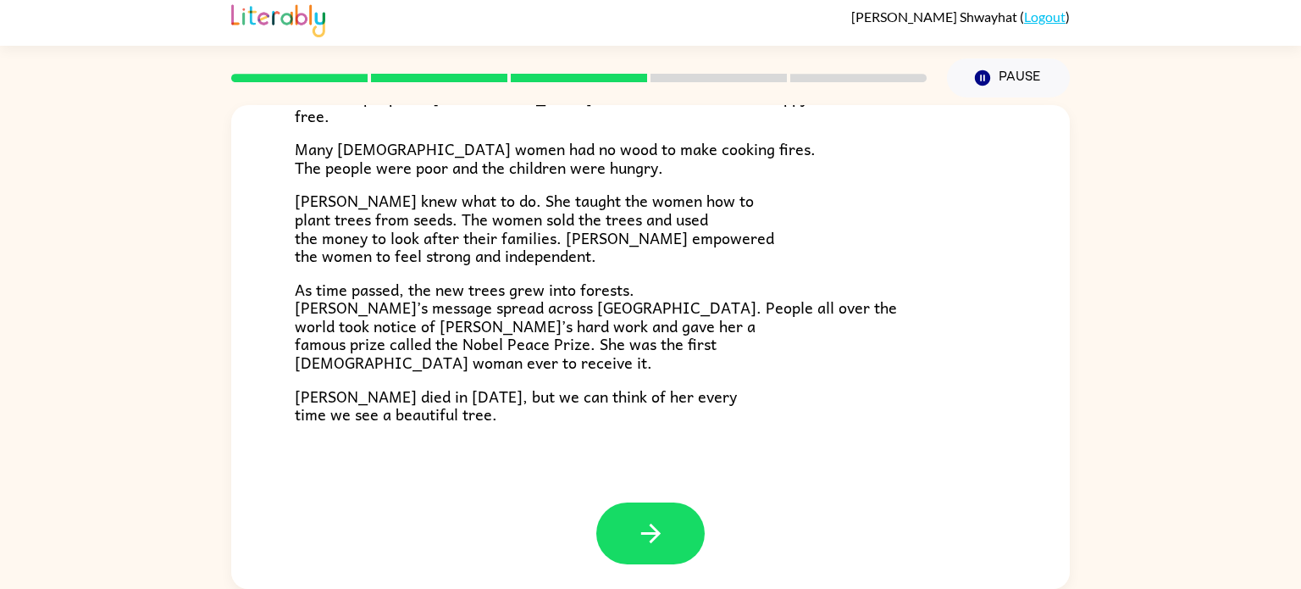
scroll to position [7, 0]
click at [684, 558] on button "button" at bounding box center [650, 533] width 108 height 62
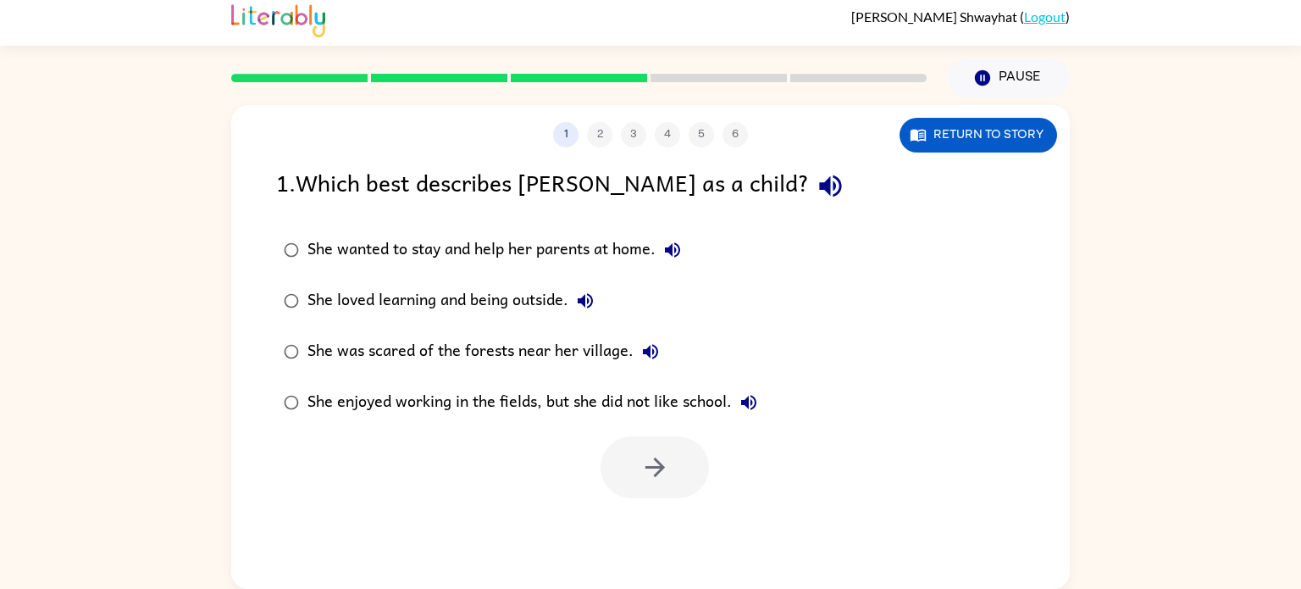
click at [496, 292] on div "She loved learning and being outside." at bounding box center [454, 301] width 295 height 34
click at [642, 468] on icon "button" at bounding box center [655, 467] width 30 height 30
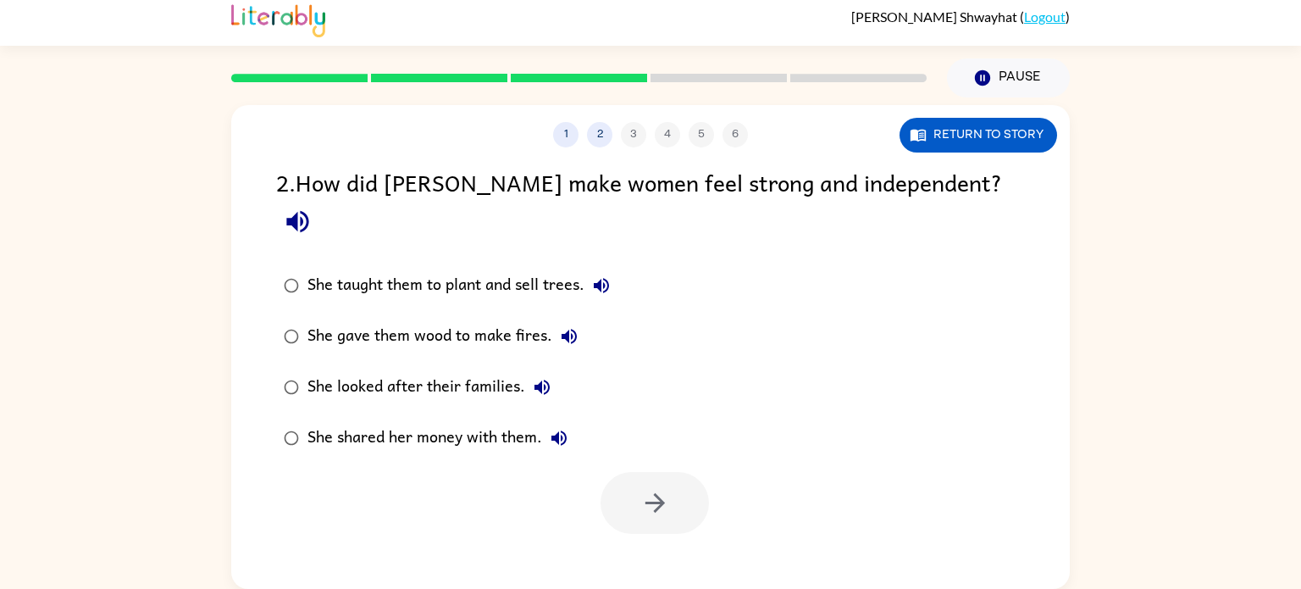
click at [429, 268] on div "She taught them to plant and sell trees." at bounding box center [462, 285] width 311 height 34
click at [628, 472] on button "button" at bounding box center [655, 503] width 108 height 62
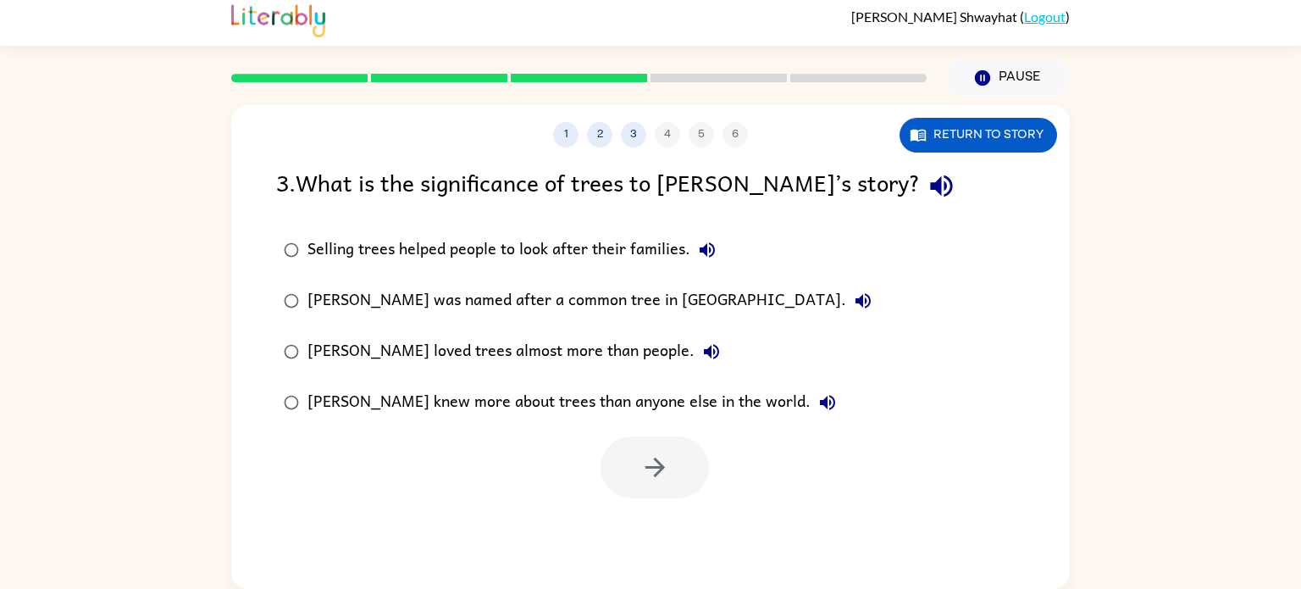
click at [524, 245] on div "Selling trees helped people to look after their families." at bounding box center [515, 250] width 417 height 34
click at [658, 470] on icon "button" at bounding box center [654, 466] width 19 height 19
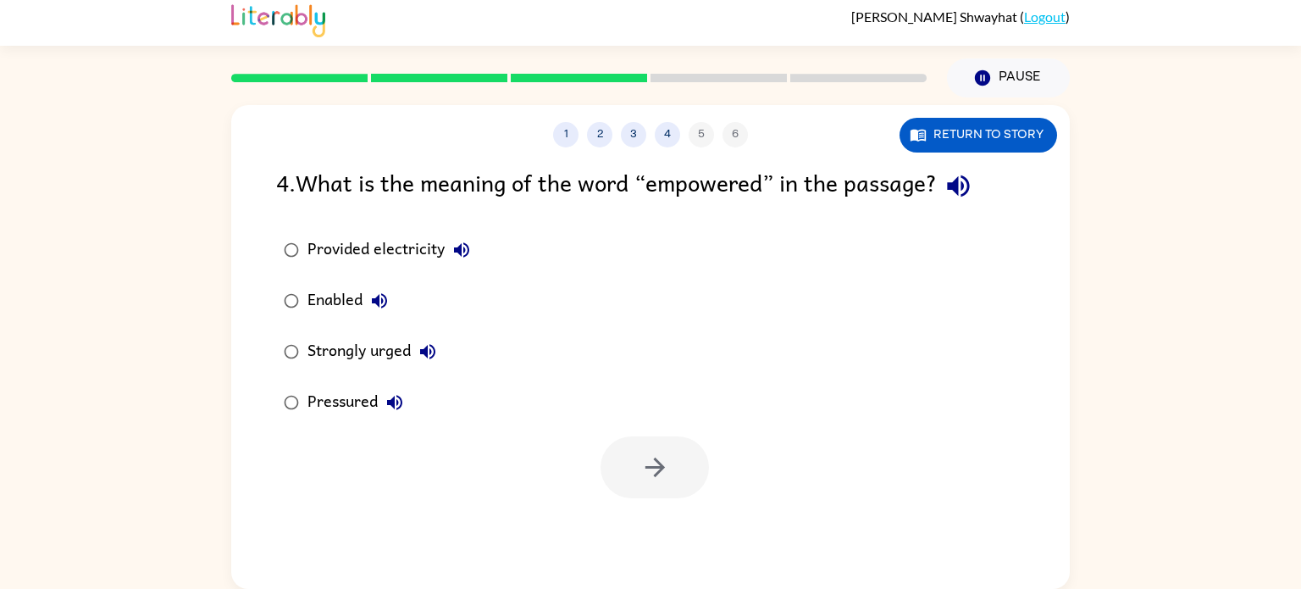
click at [332, 344] on div "Strongly urged" at bounding box center [375, 352] width 137 height 34
click at [321, 298] on div "Enabled" at bounding box center [351, 301] width 89 height 34
drag, startPoint x: 661, startPoint y: 485, endPoint x: 639, endPoint y: 479, distance: 22.8
click at [639, 479] on button "button" at bounding box center [655, 467] width 108 height 62
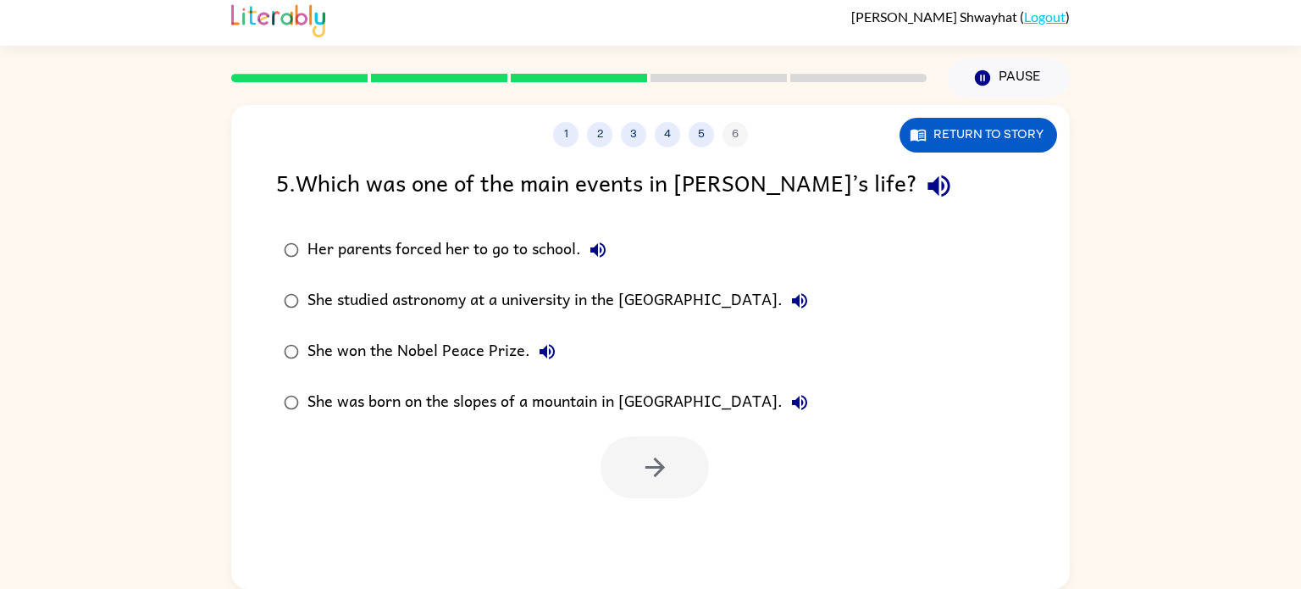
click at [458, 347] on div "She won the Nobel Peace Prize." at bounding box center [435, 352] width 257 height 34
click at [675, 485] on button "button" at bounding box center [655, 467] width 108 height 62
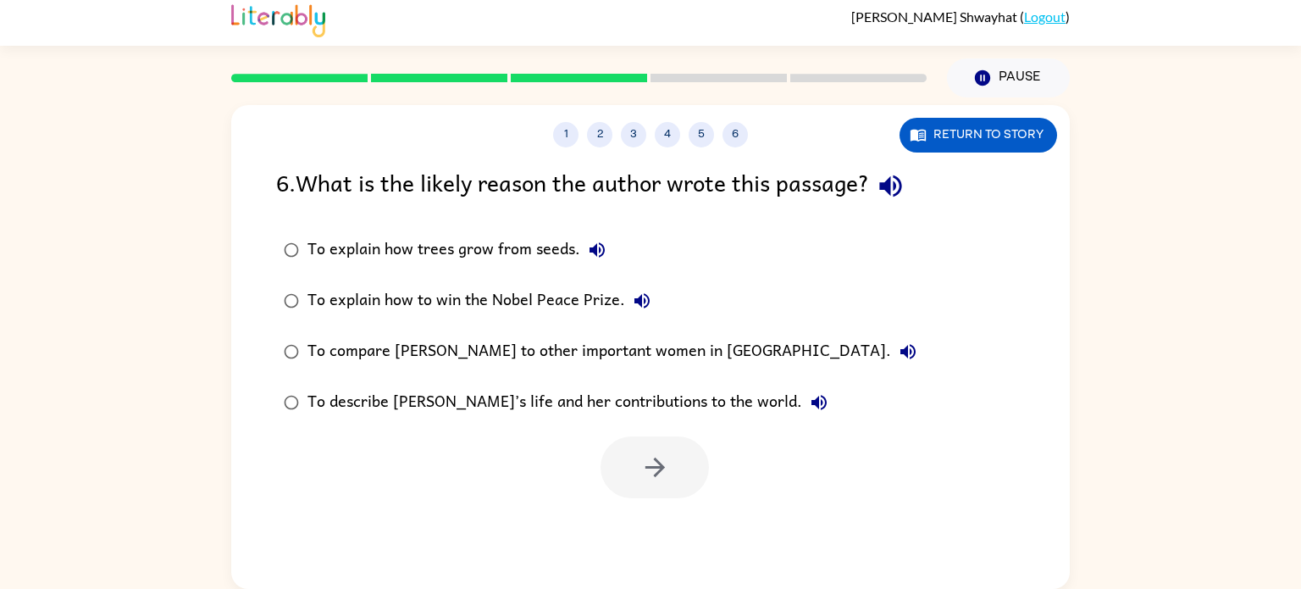
click at [520, 399] on div "To describe [PERSON_NAME]’s life and her contributions to the world." at bounding box center [571, 402] width 529 height 34
click at [660, 463] on icon "button" at bounding box center [654, 466] width 19 height 19
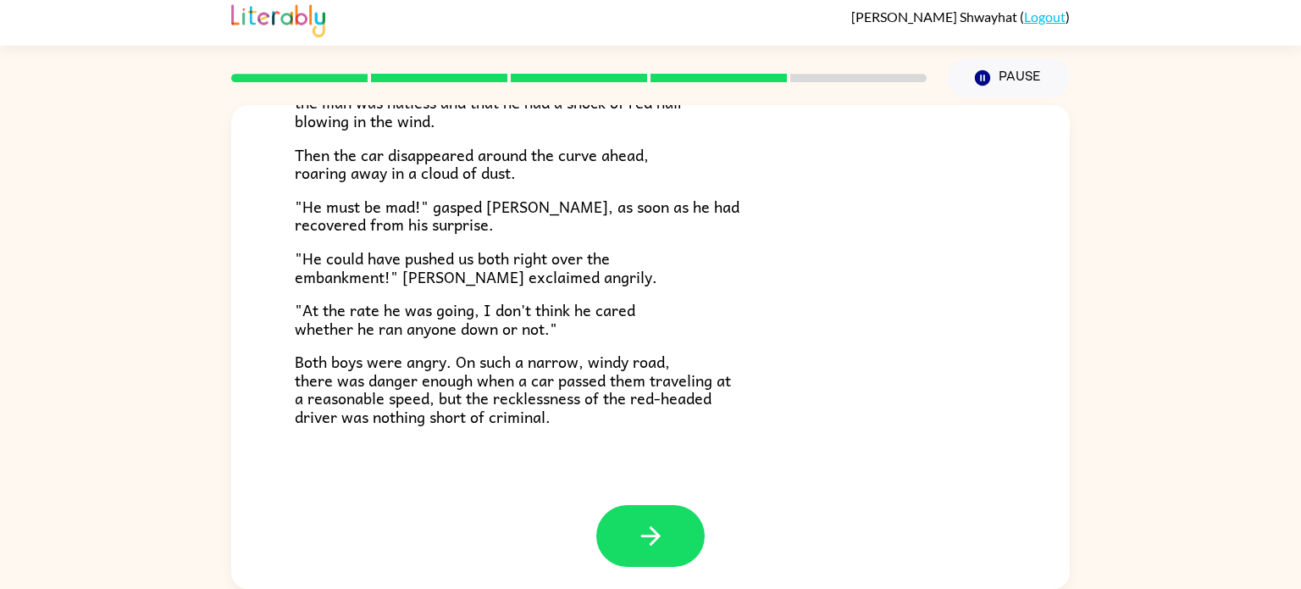
scroll to position [470, 0]
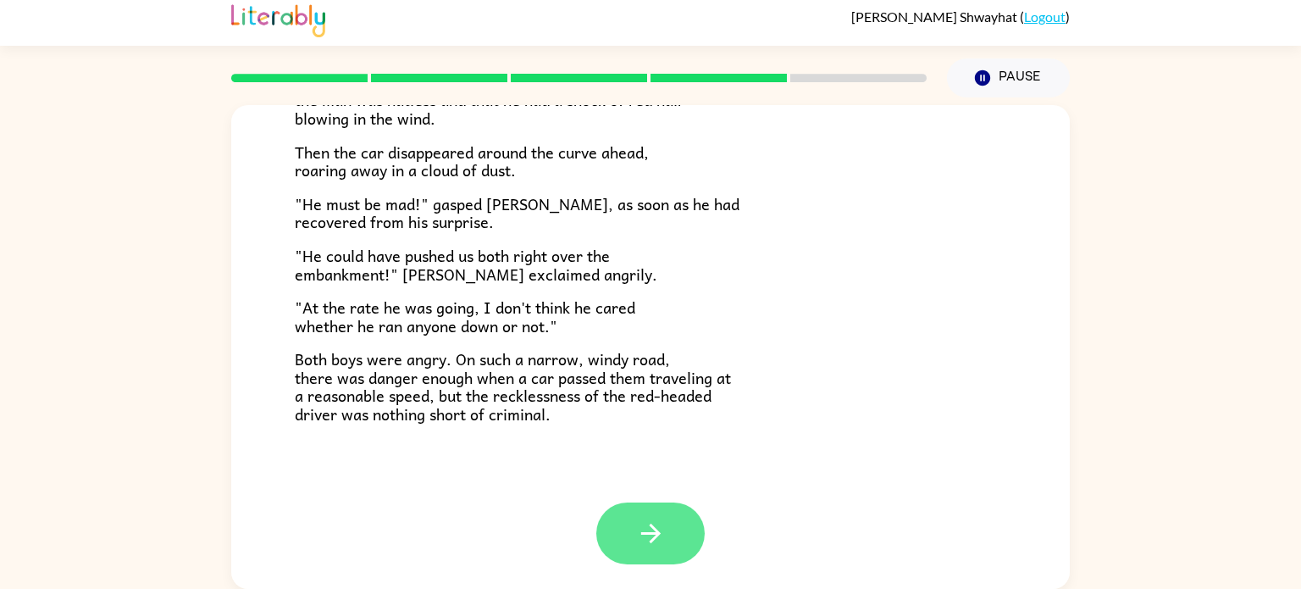
click at [634, 515] on button "button" at bounding box center [650, 533] width 108 height 62
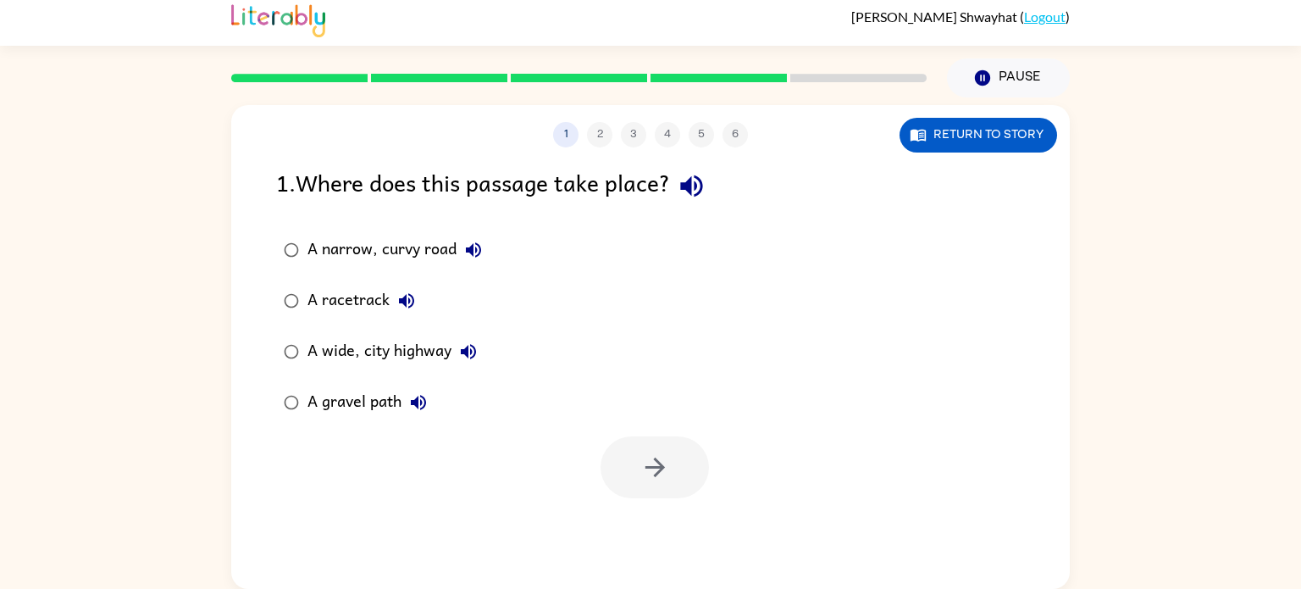
scroll to position [0, 0]
click at [947, 145] on button "Return to story" at bounding box center [978, 135] width 158 height 35
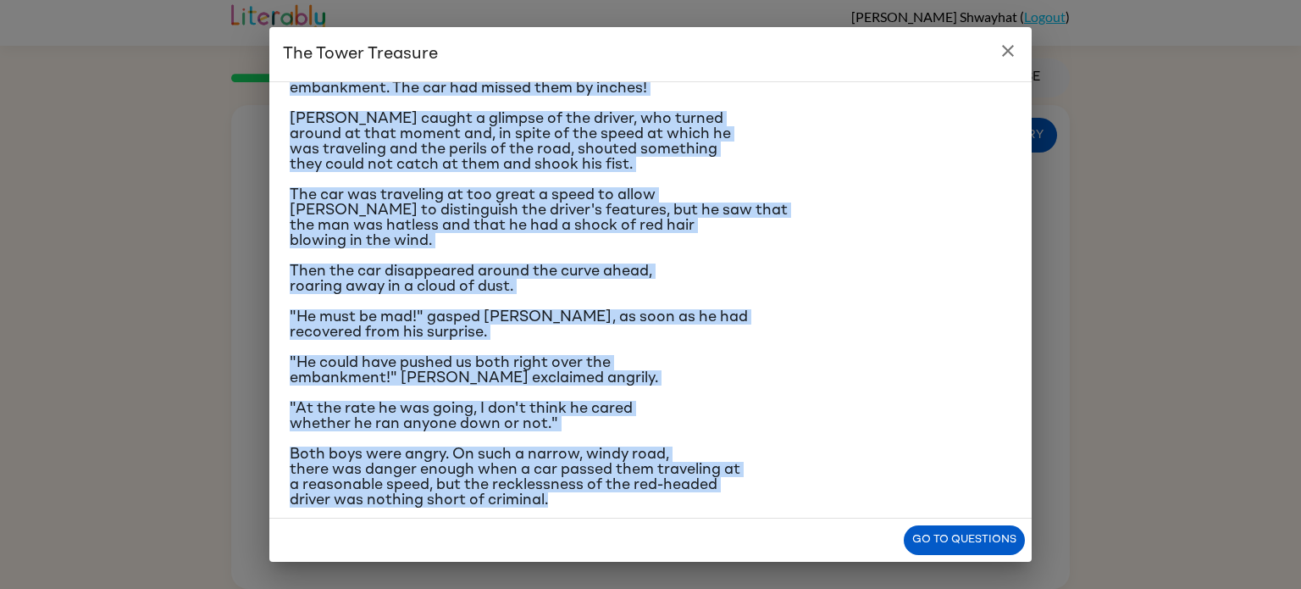
scroll to position [201, 0]
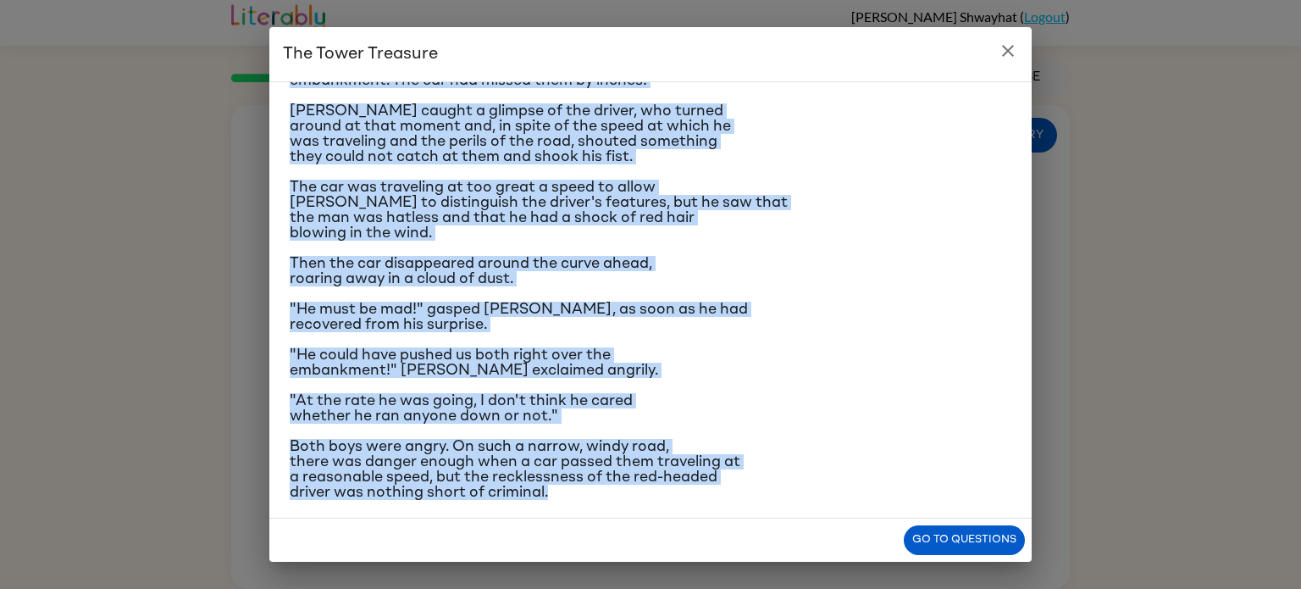
drag, startPoint x: 581, startPoint y: 205, endPoint x: 640, endPoint y: 509, distance: 309.8
click at [640, 509] on div "The car brakes squealed. The driver of the oncoming car swung the wheel wildly …" at bounding box center [650, 299] width 762 height 437
click at [796, 505] on div "The car brakes squealed. The driver of the oncoming car swung the wheel wildly …" at bounding box center [650, 299] width 762 height 437
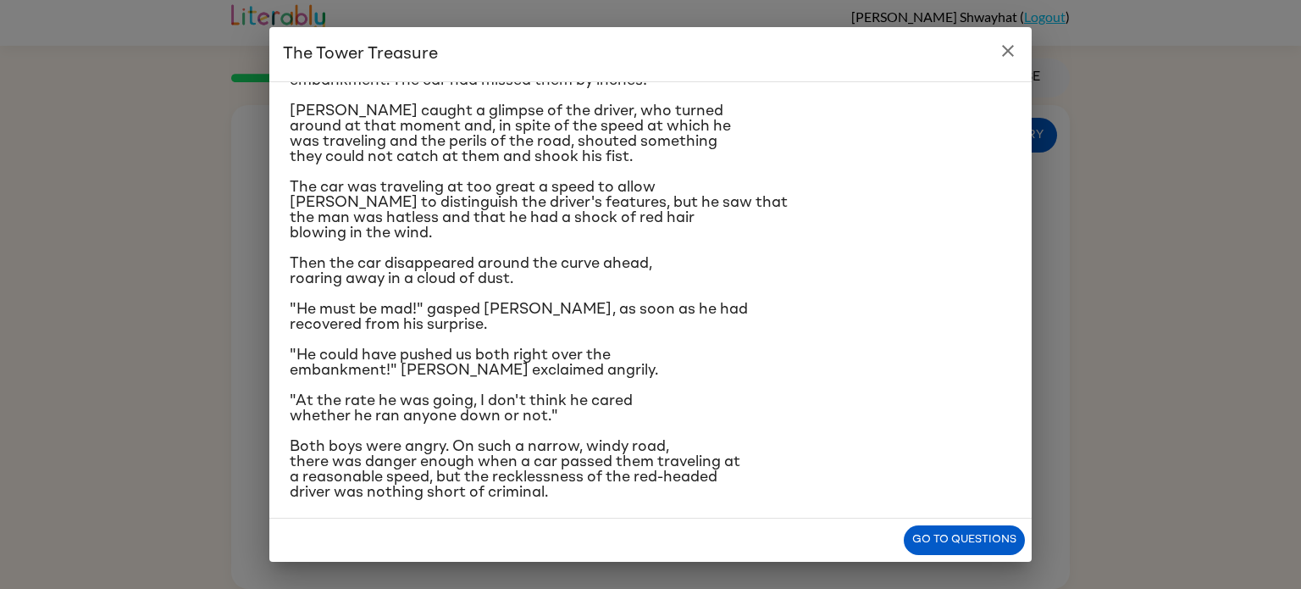
click at [1010, 52] on icon "close" at bounding box center [1008, 51] width 20 height 20
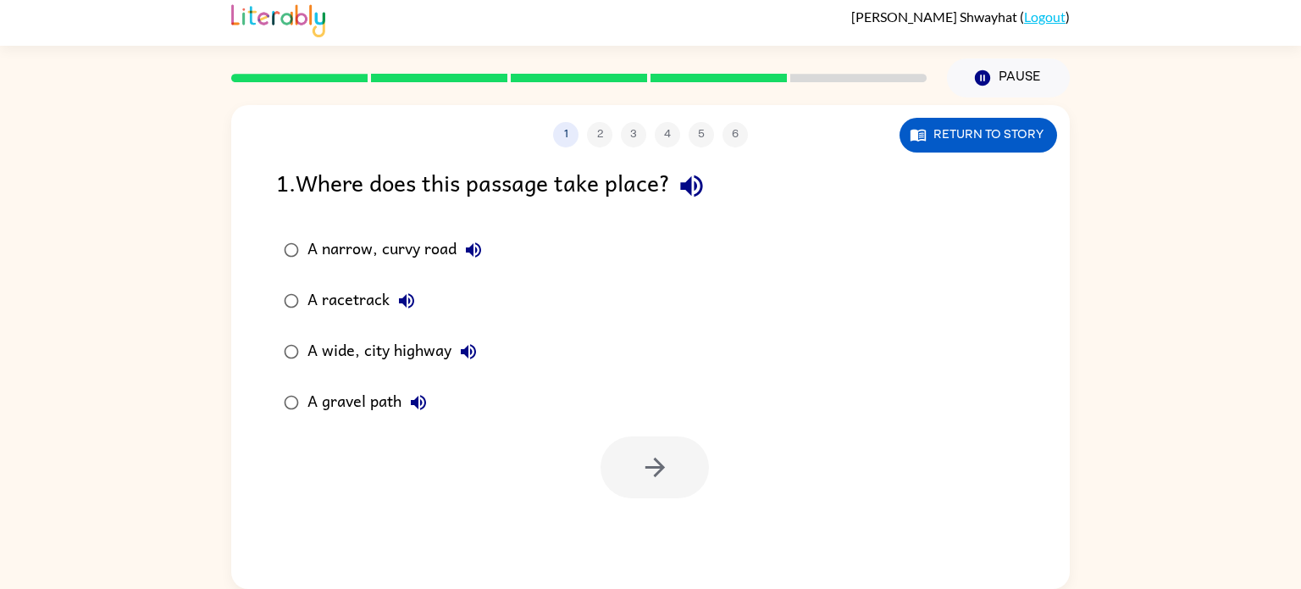
click at [337, 401] on div "A gravel path" at bounding box center [371, 402] width 128 height 34
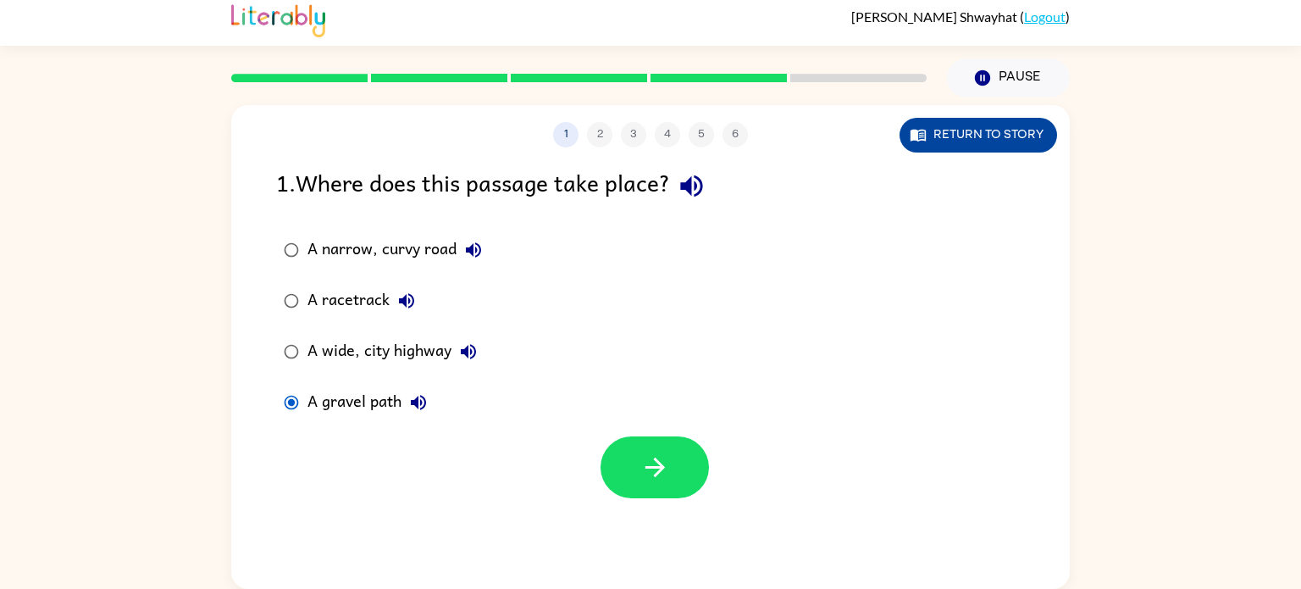
click at [934, 147] on button "Return to story" at bounding box center [978, 135] width 158 height 35
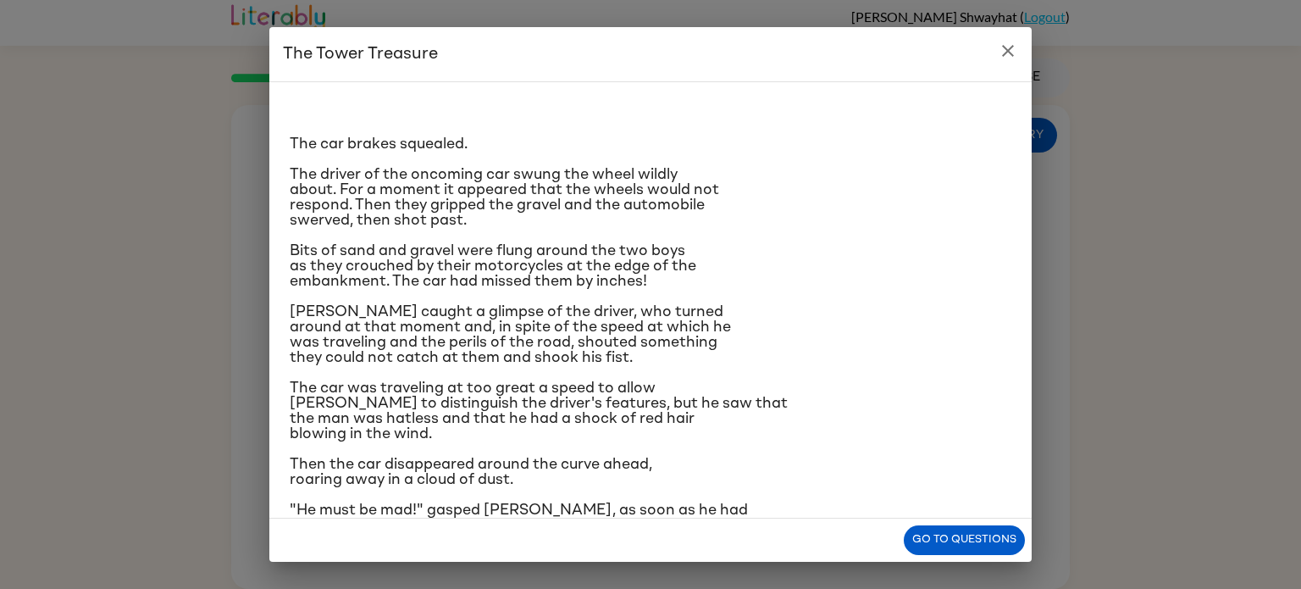
click at [1004, 53] on icon "close" at bounding box center [1008, 51] width 20 height 20
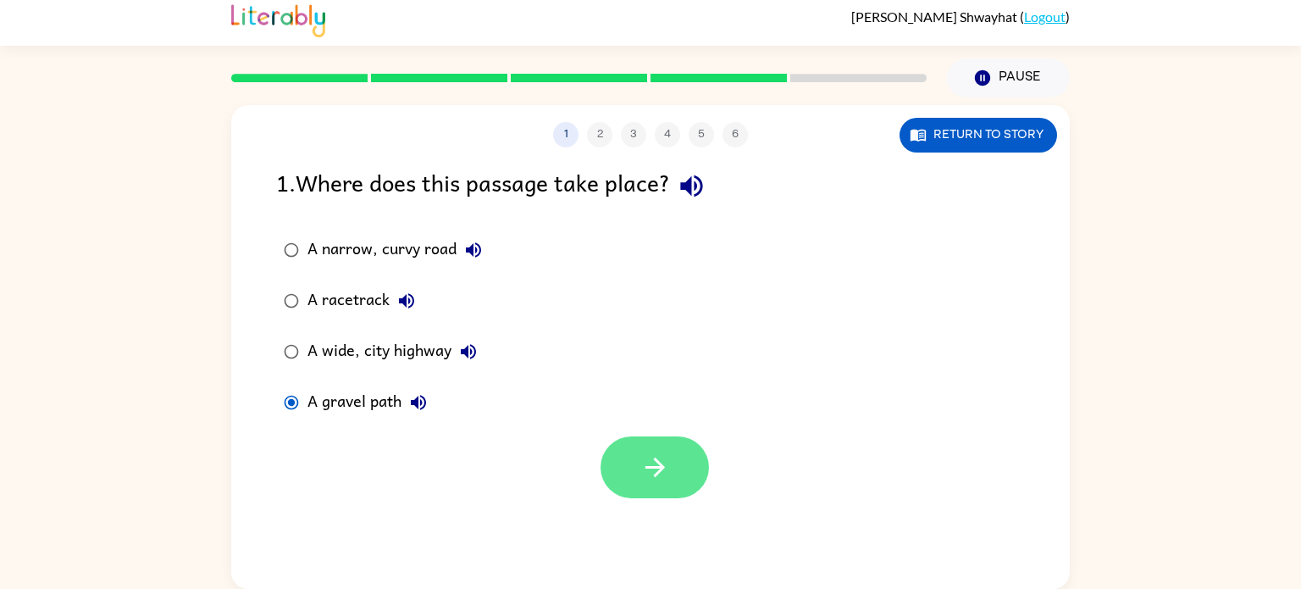
click at [611, 478] on button "button" at bounding box center [655, 467] width 108 height 62
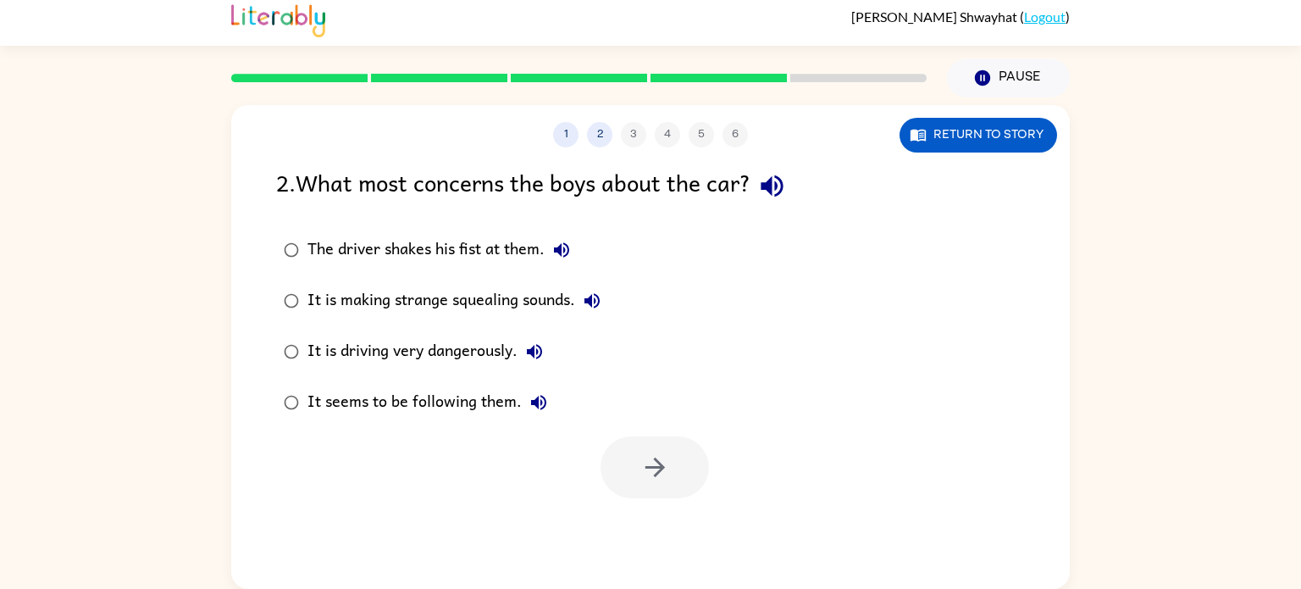
click at [468, 352] on div "It is driving very dangerously." at bounding box center [429, 352] width 244 height 34
click at [673, 470] on button "button" at bounding box center [655, 467] width 108 height 62
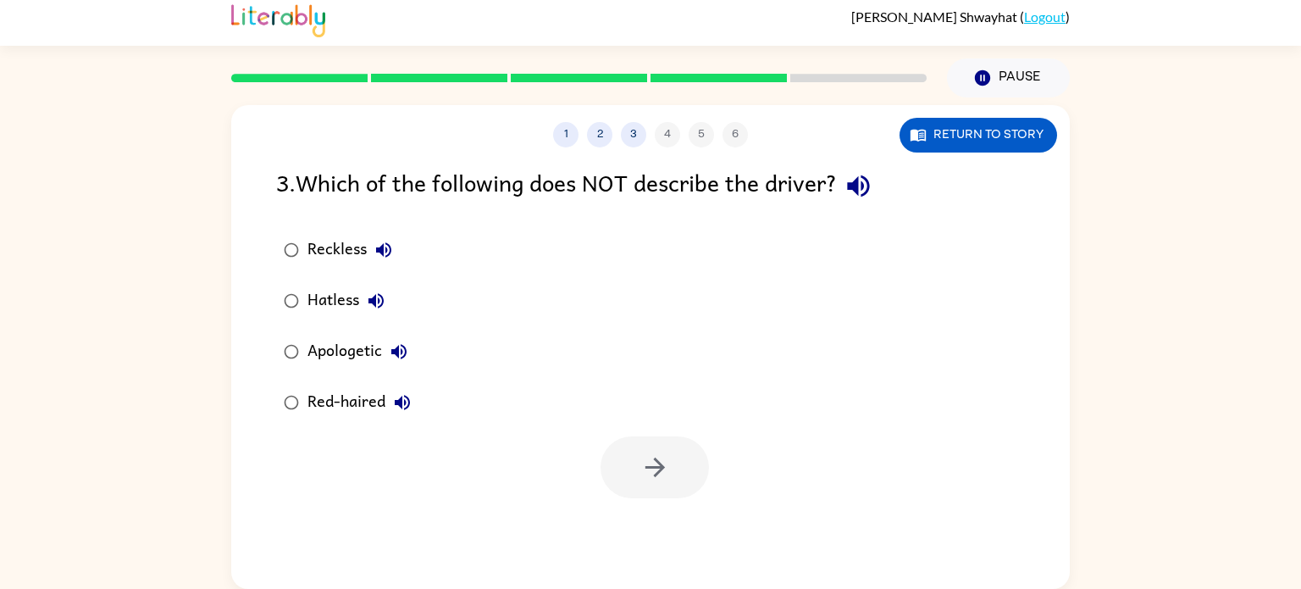
click at [359, 351] on div "Apologetic" at bounding box center [361, 352] width 108 height 34
click at [612, 448] on button "button" at bounding box center [655, 467] width 108 height 62
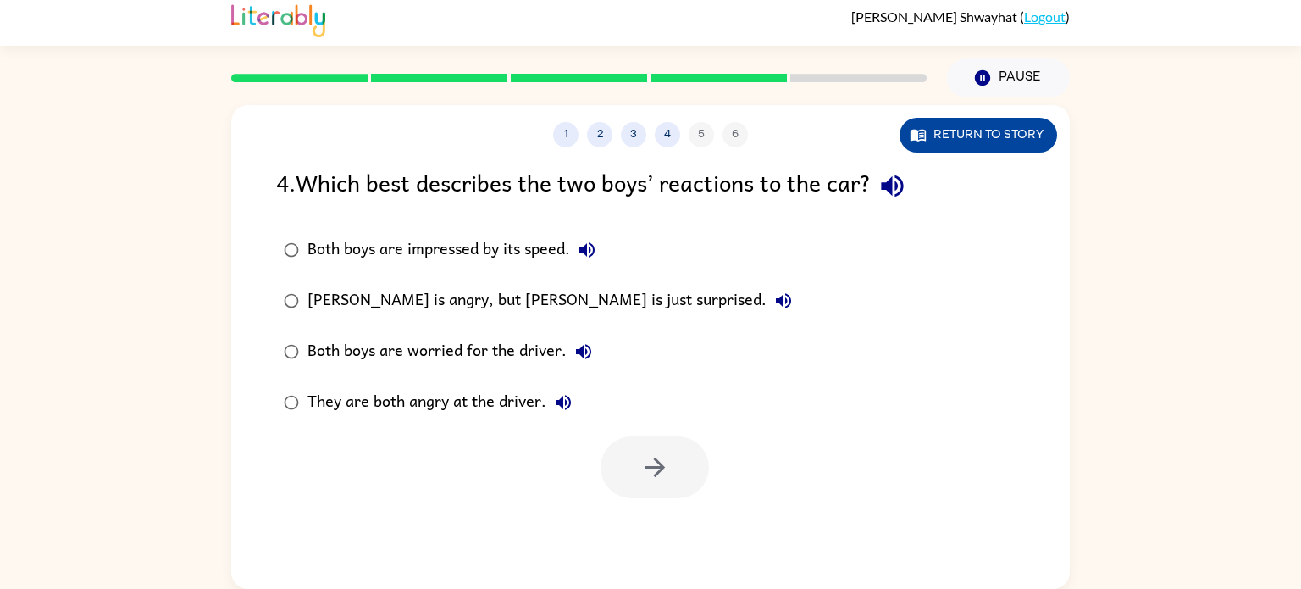
click at [944, 125] on button "Return to story" at bounding box center [978, 135] width 158 height 35
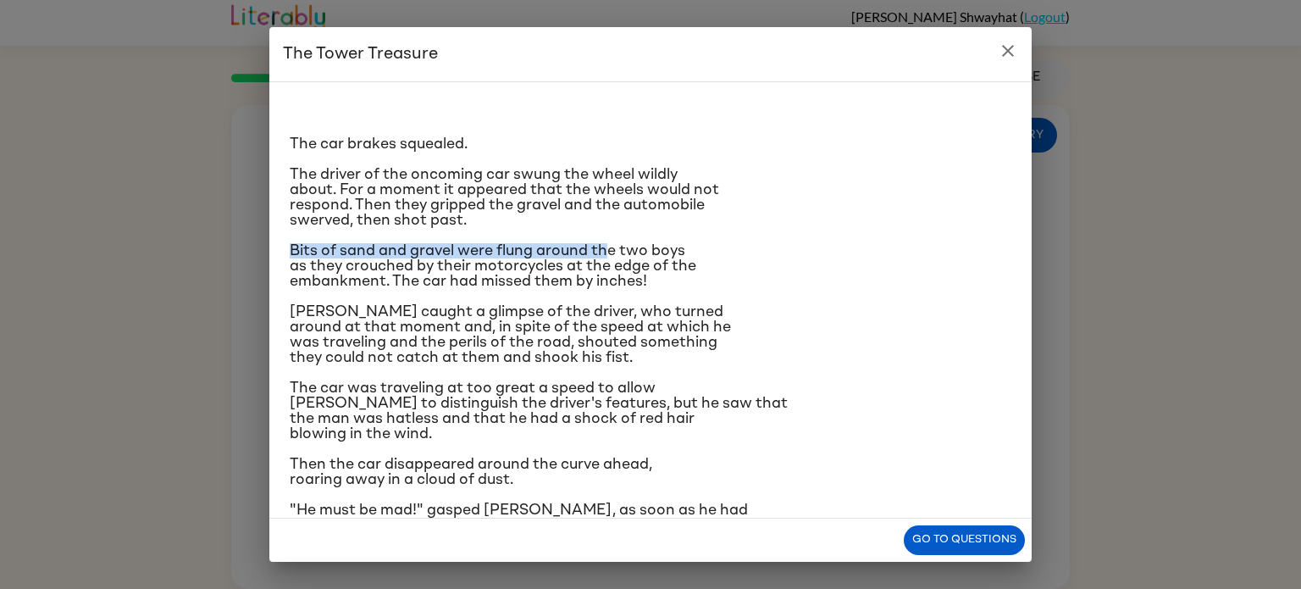
drag, startPoint x: 610, startPoint y: 224, endPoint x: 612, endPoint y: 246, distance: 21.2
click at [612, 246] on div "The car brakes squealed. The driver of the oncoming car swung the wheel wildly …" at bounding box center [651, 398] width 722 height 605
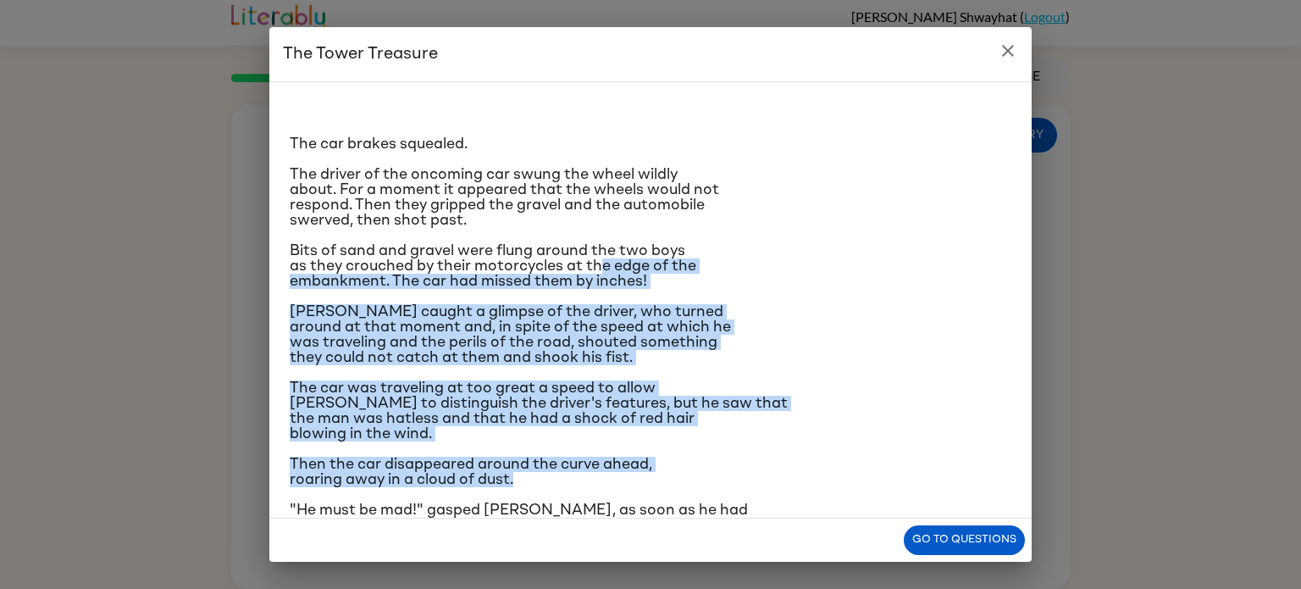
drag, startPoint x: 605, startPoint y: 268, endPoint x: 632, endPoint y: 469, distance: 203.4
click at [632, 469] on div "The car brakes squealed. The driver of the oncoming car swung the wheel wildly …" at bounding box center [651, 398] width 722 height 605
click at [1010, 56] on icon "close" at bounding box center [1008, 51] width 20 height 20
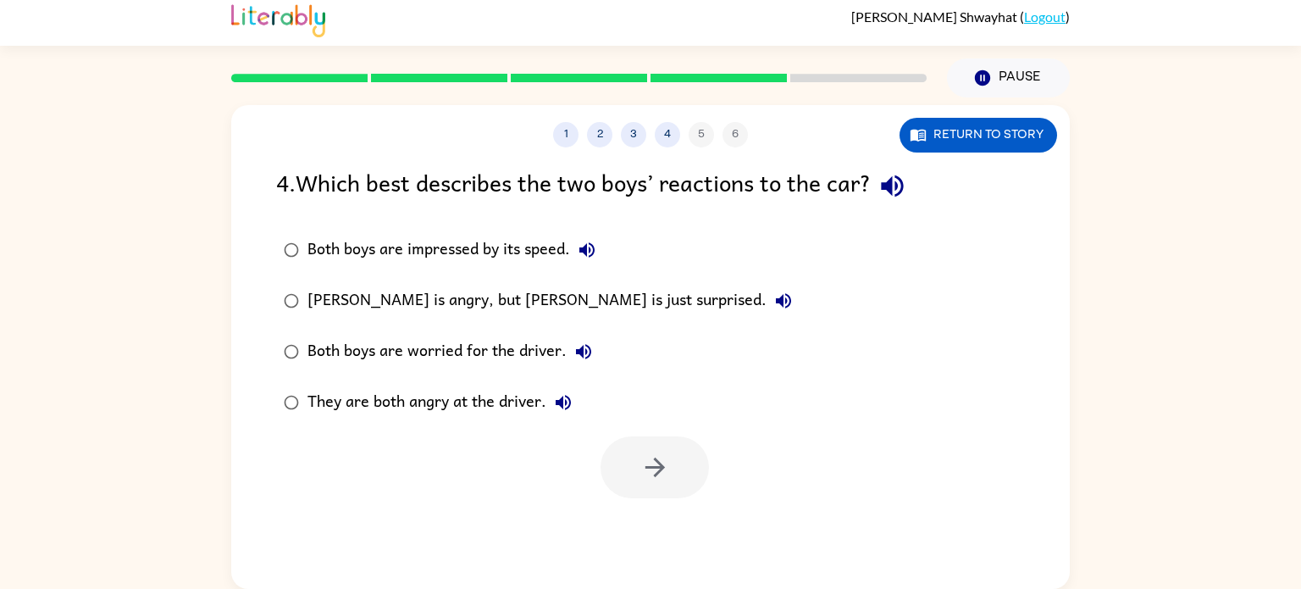
click at [585, 302] on div "[PERSON_NAME] is angry, but [PERSON_NAME] is just surprised." at bounding box center [553, 301] width 493 height 34
click at [645, 452] on icon "button" at bounding box center [655, 467] width 30 height 30
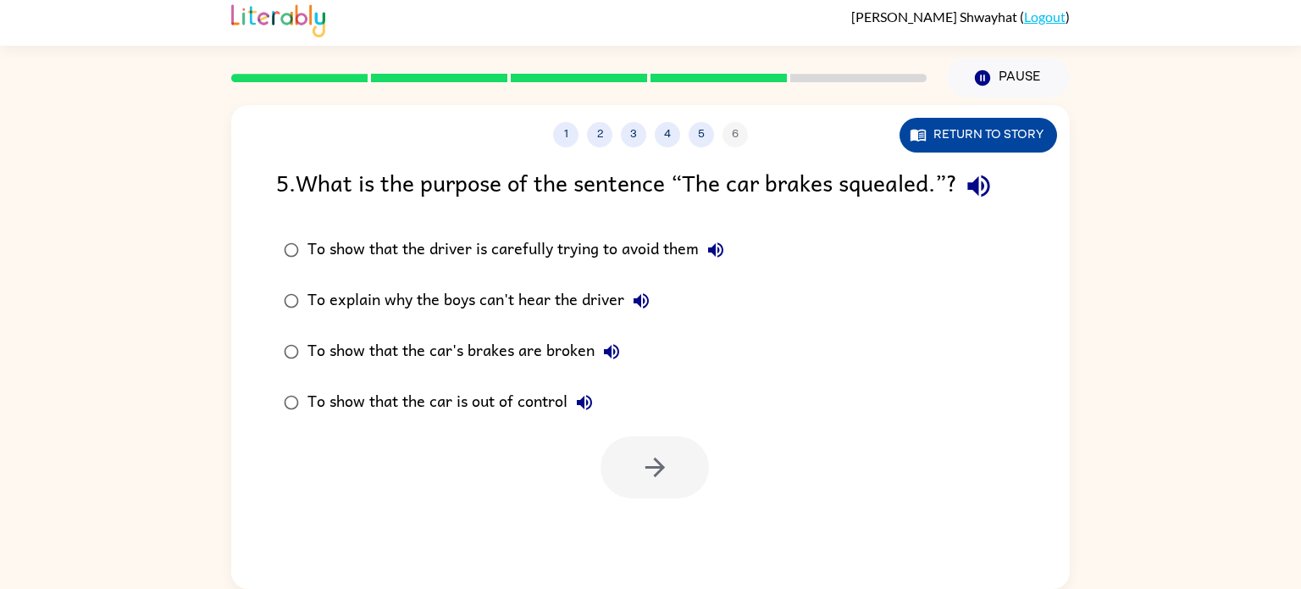
click at [1006, 126] on button "Return to story" at bounding box center [978, 135] width 158 height 35
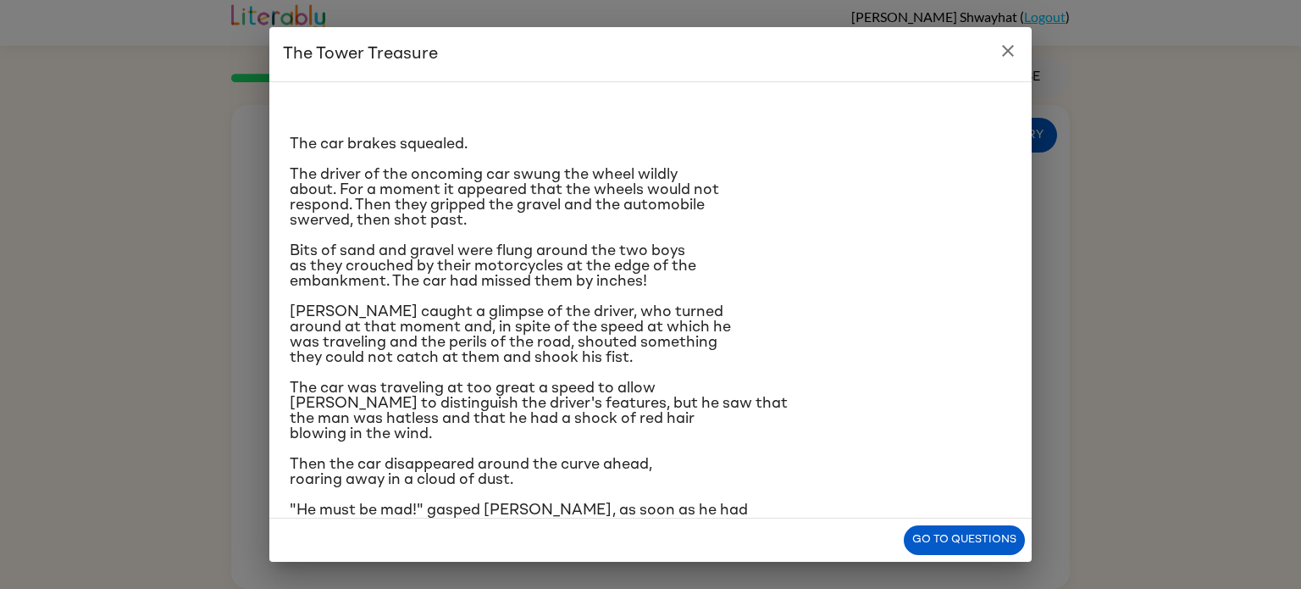
click at [1007, 59] on icon "close" at bounding box center [1008, 51] width 20 height 20
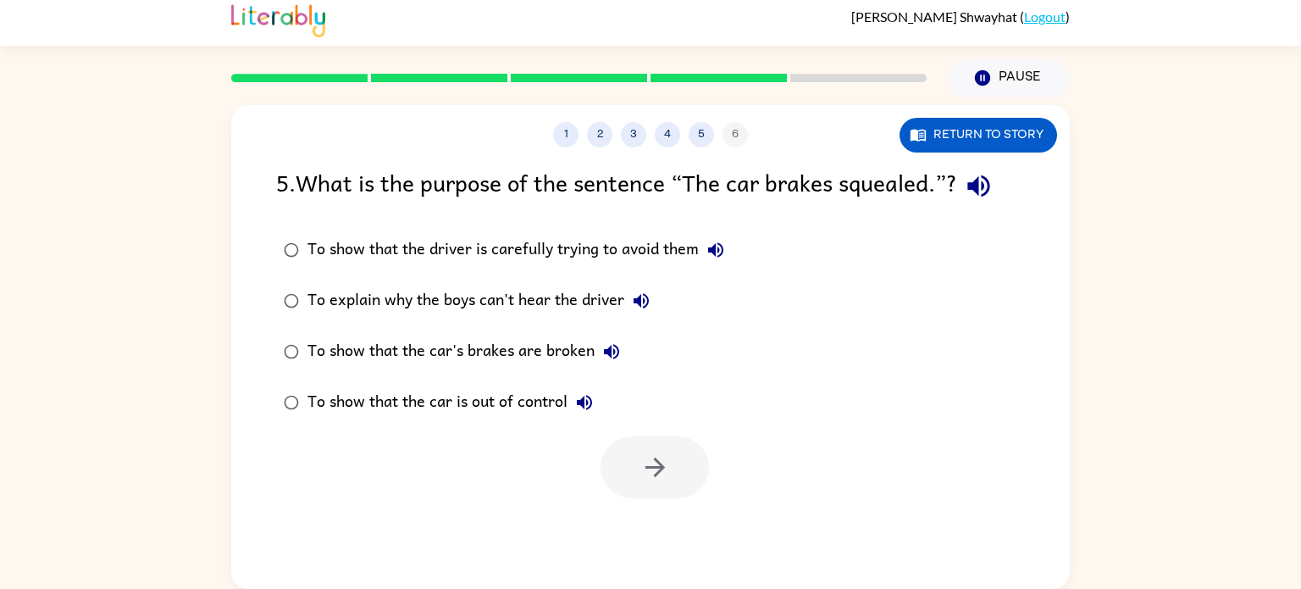
click at [471, 412] on div "To show that the car is out of control" at bounding box center [454, 402] width 294 height 34
click at [680, 464] on button "button" at bounding box center [655, 467] width 108 height 62
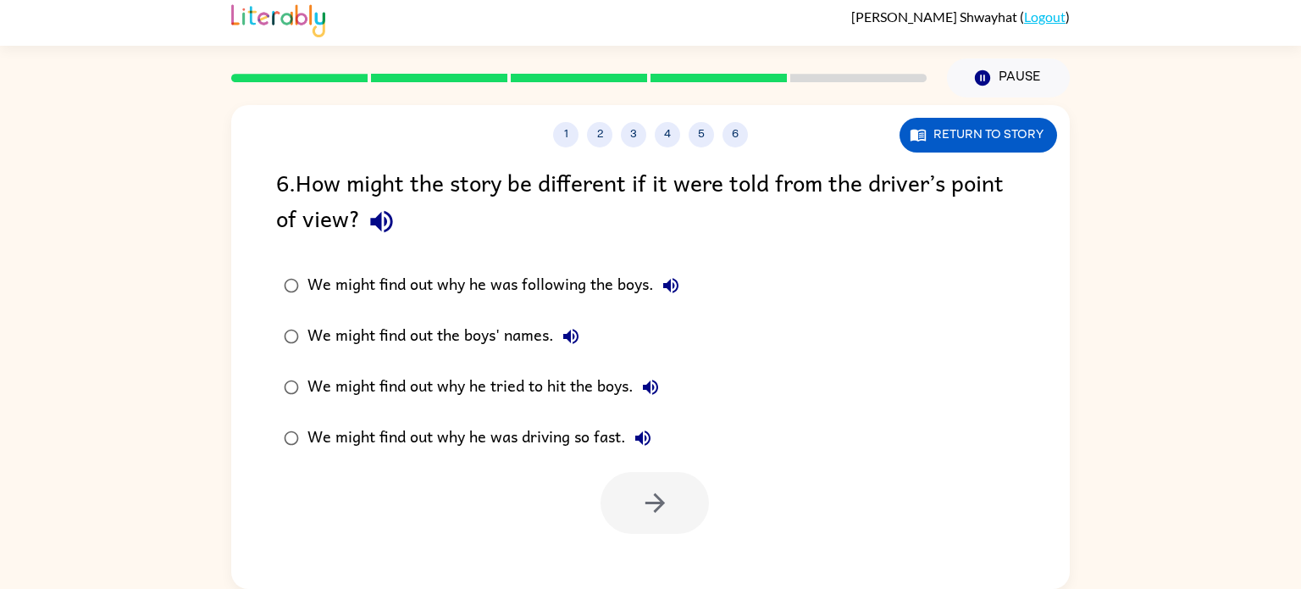
click at [536, 427] on div "We might find out why he was driving so fast." at bounding box center [483, 438] width 352 height 34
click at [650, 490] on icon "button" at bounding box center [655, 503] width 30 height 30
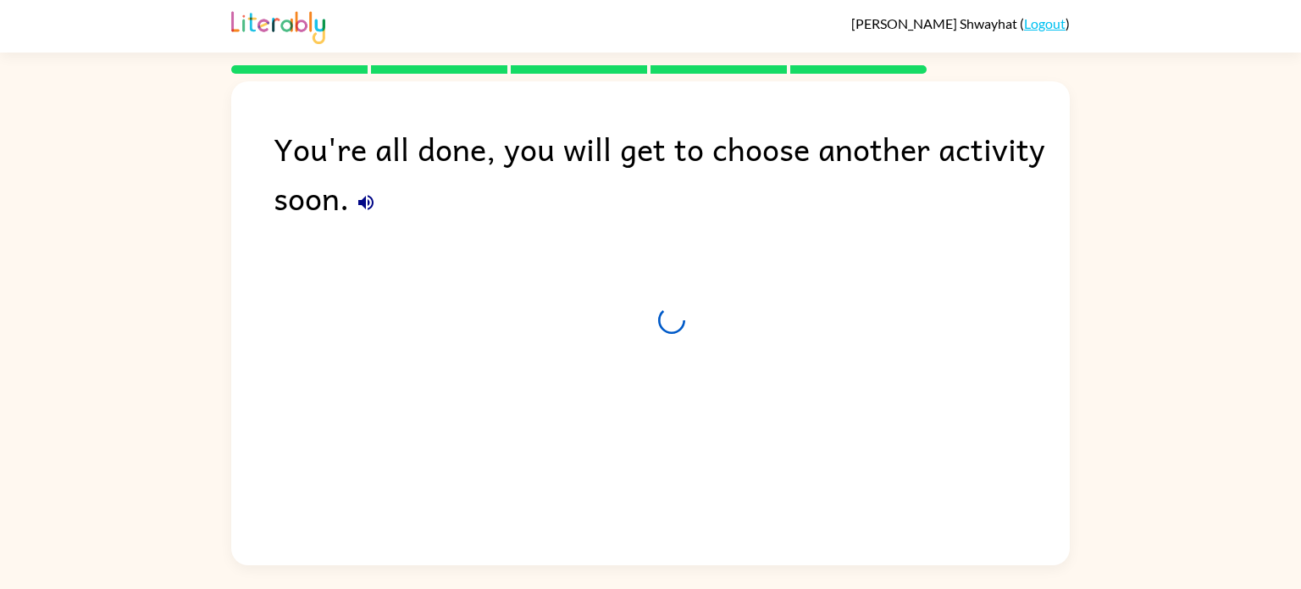
scroll to position [0, 0]
